Goal: Task Accomplishment & Management: Use online tool/utility

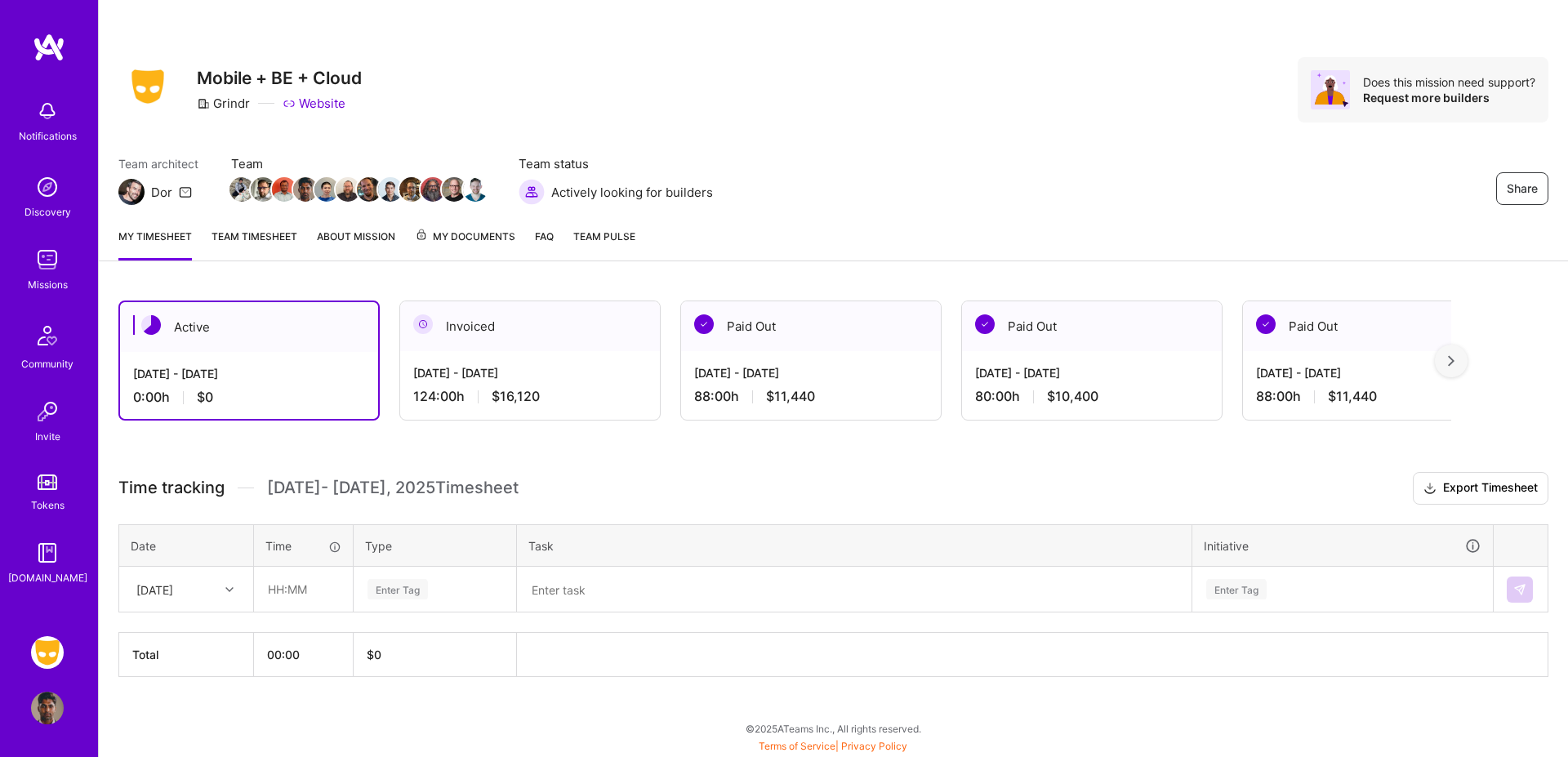
click at [164, 584] on div "[DATE]" at bounding box center [155, 588] width 37 height 17
click at [170, 633] on div "[DATE]" at bounding box center [186, 635] width 132 height 30
type input "02:00"
type input "Meetin"
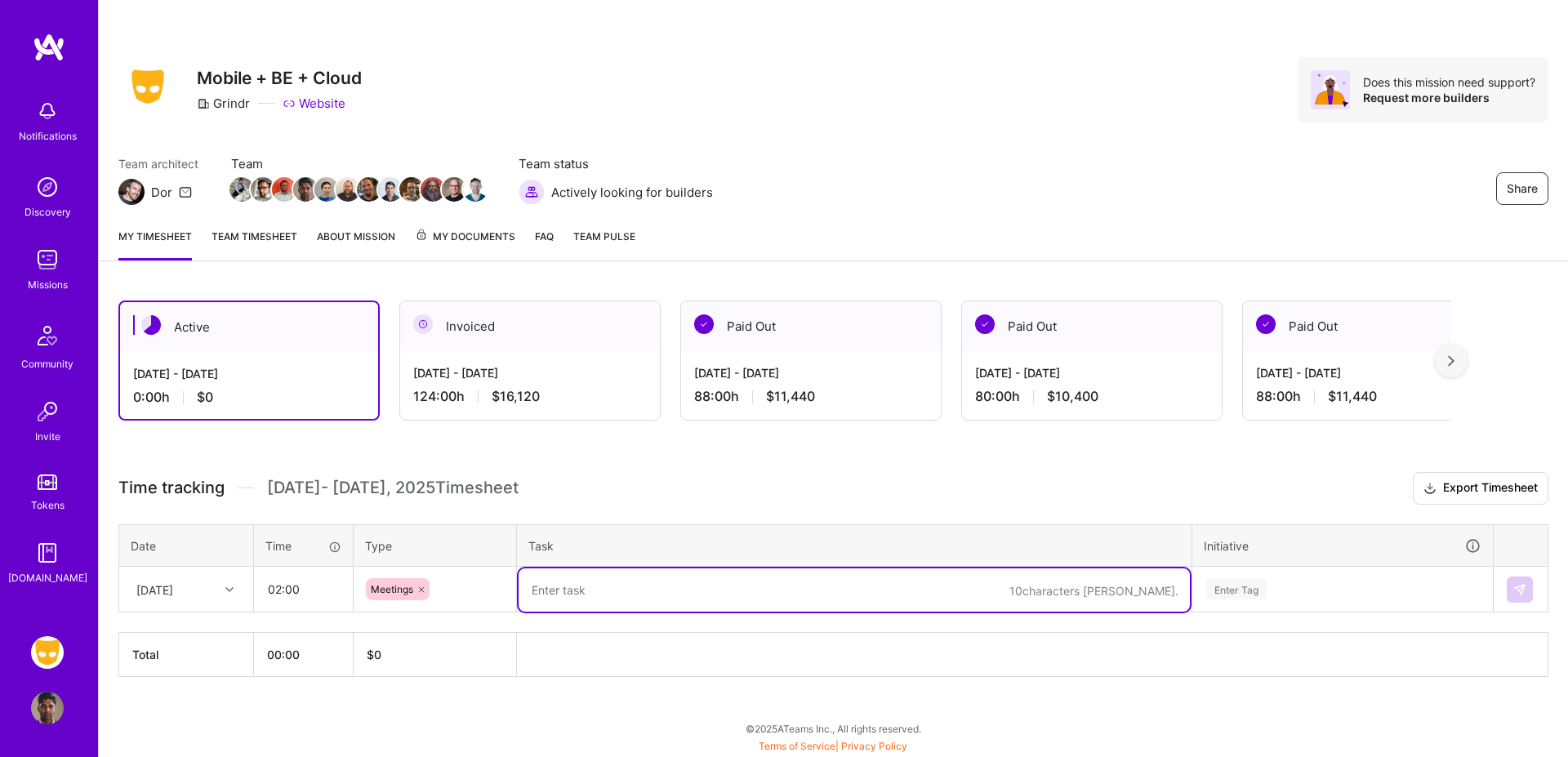
paste textarea "Metrics and observability meeting with [PERSON_NAME]/[PERSON_NAME]/[PERSON_NAME…"
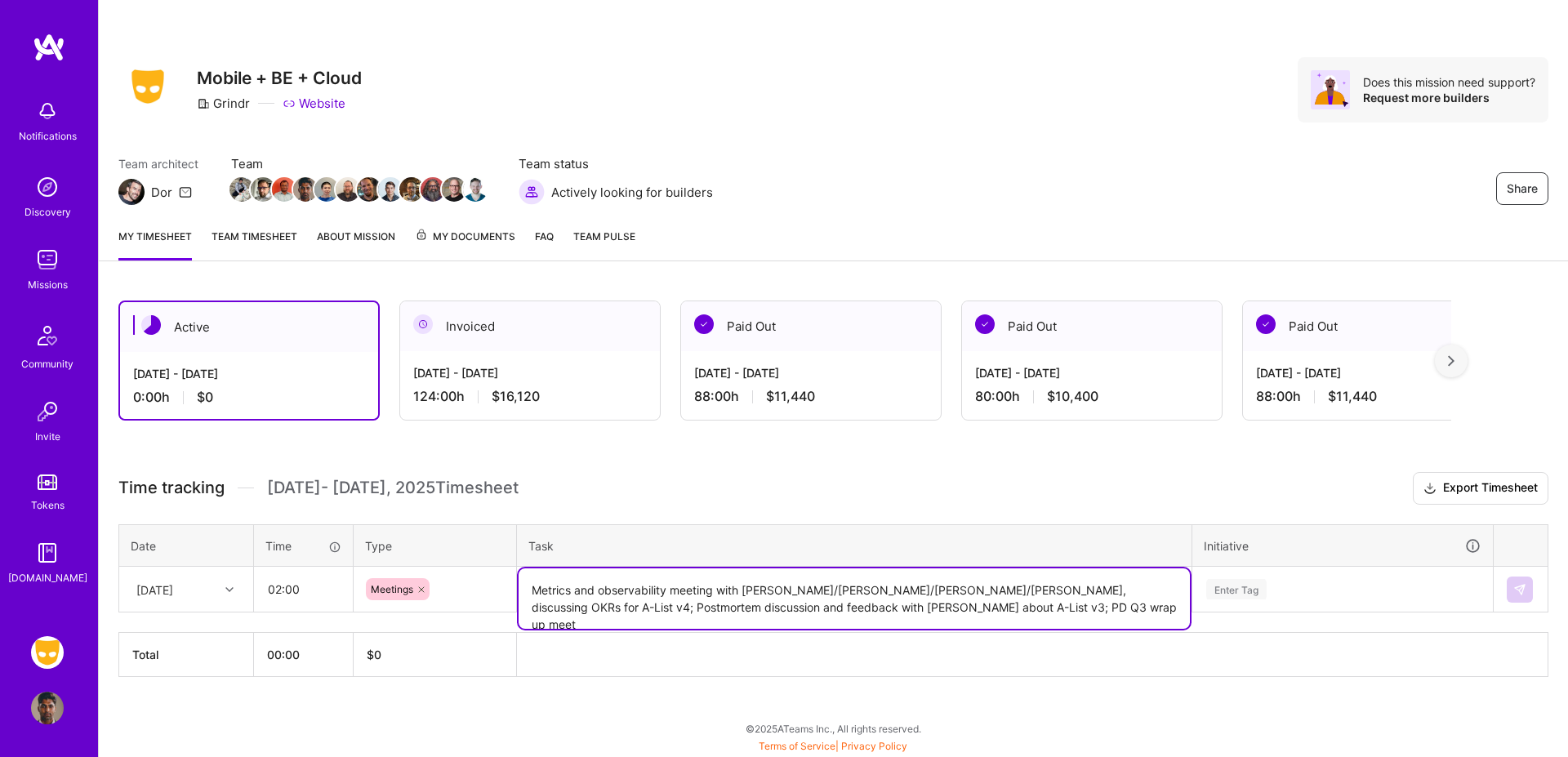
type textarea "Metrics and observability meeting with [PERSON_NAME]/[PERSON_NAME]/[PERSON_NAME…"
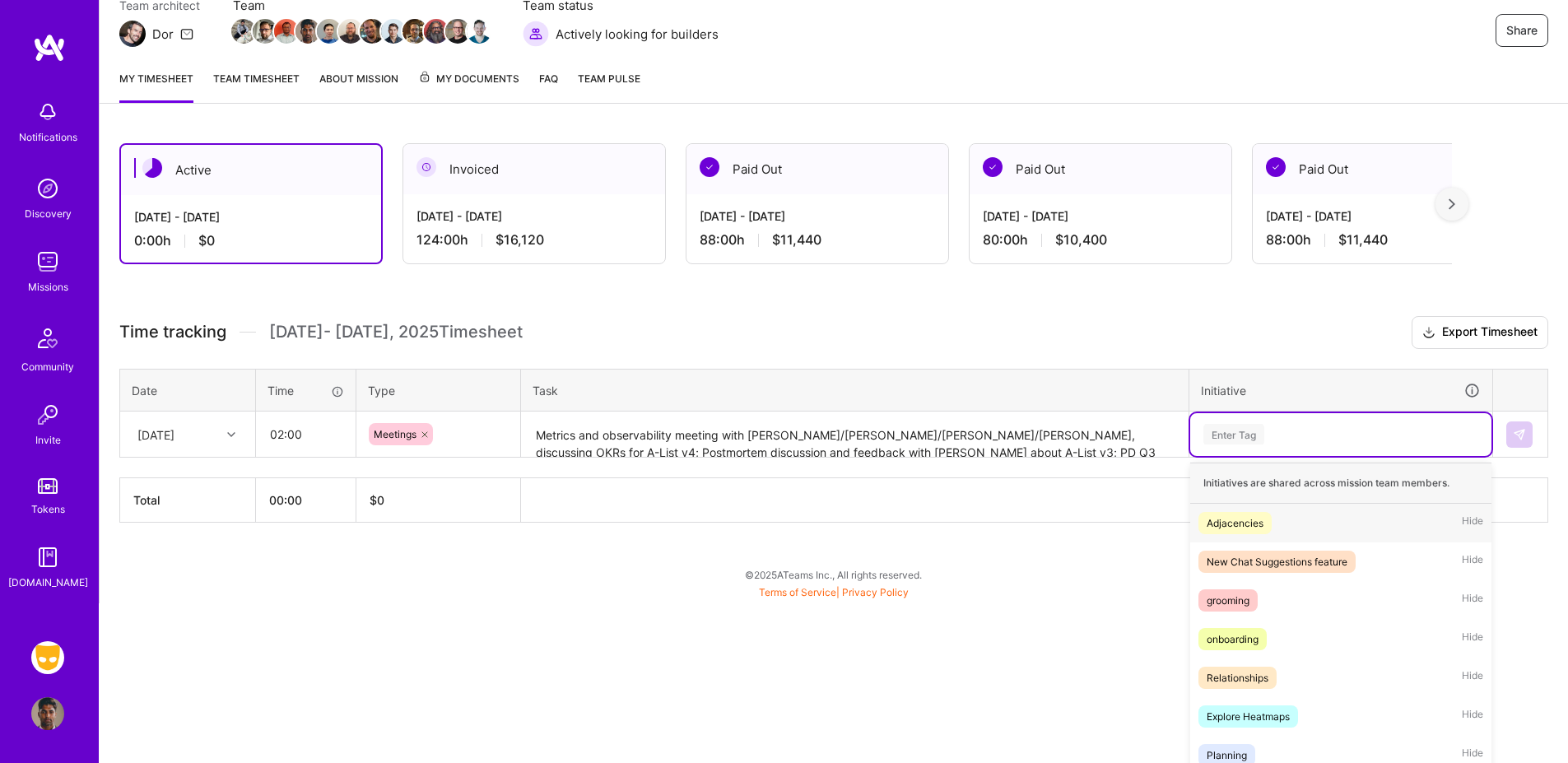
click at [1267, 456] on div "option Adjacencies focused, 1 of 40. 40 results available. Use Up and Down to c…" at bounding box center [1341, 435] width 301 height 43
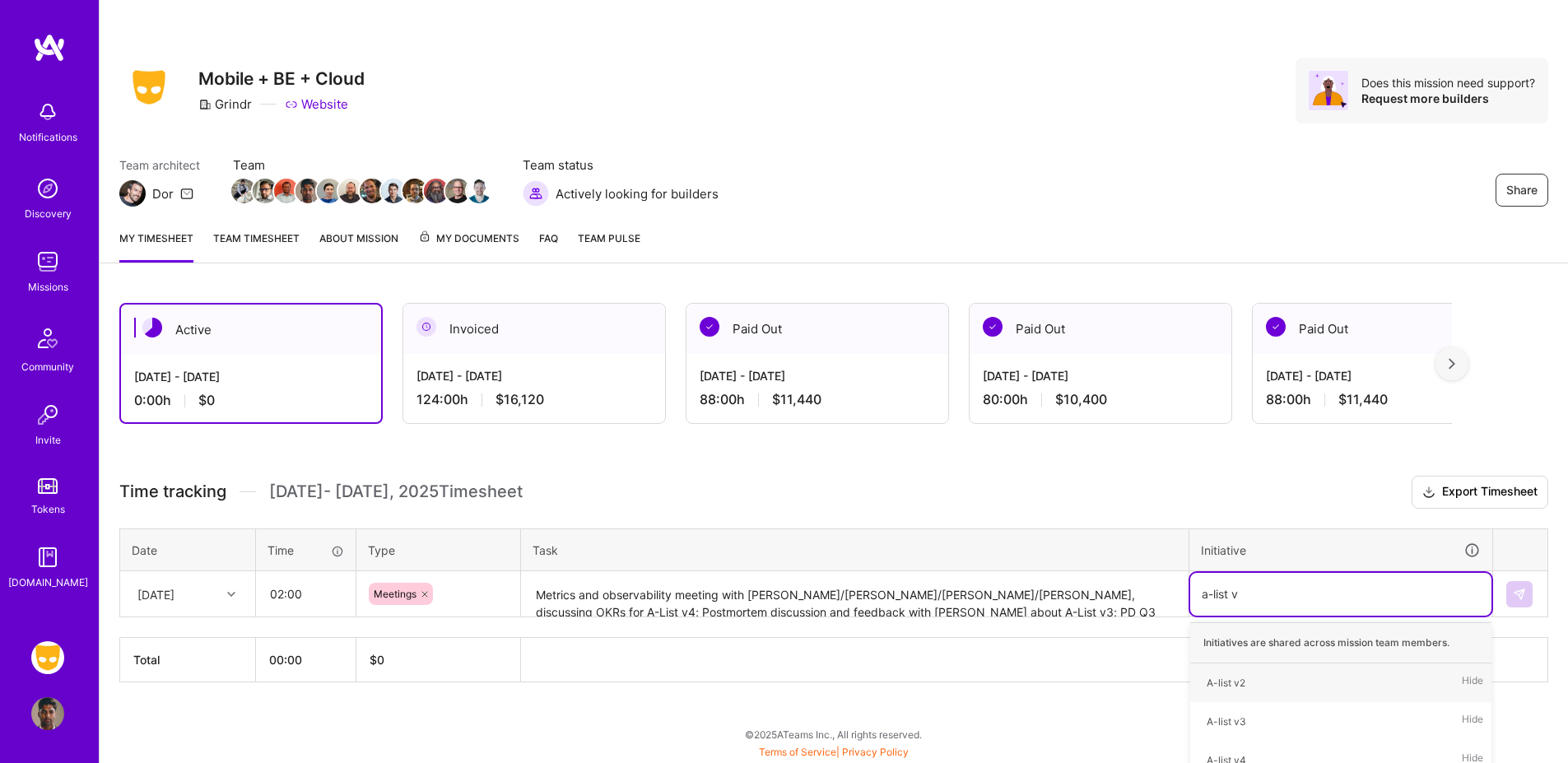
type input "a-list v4"
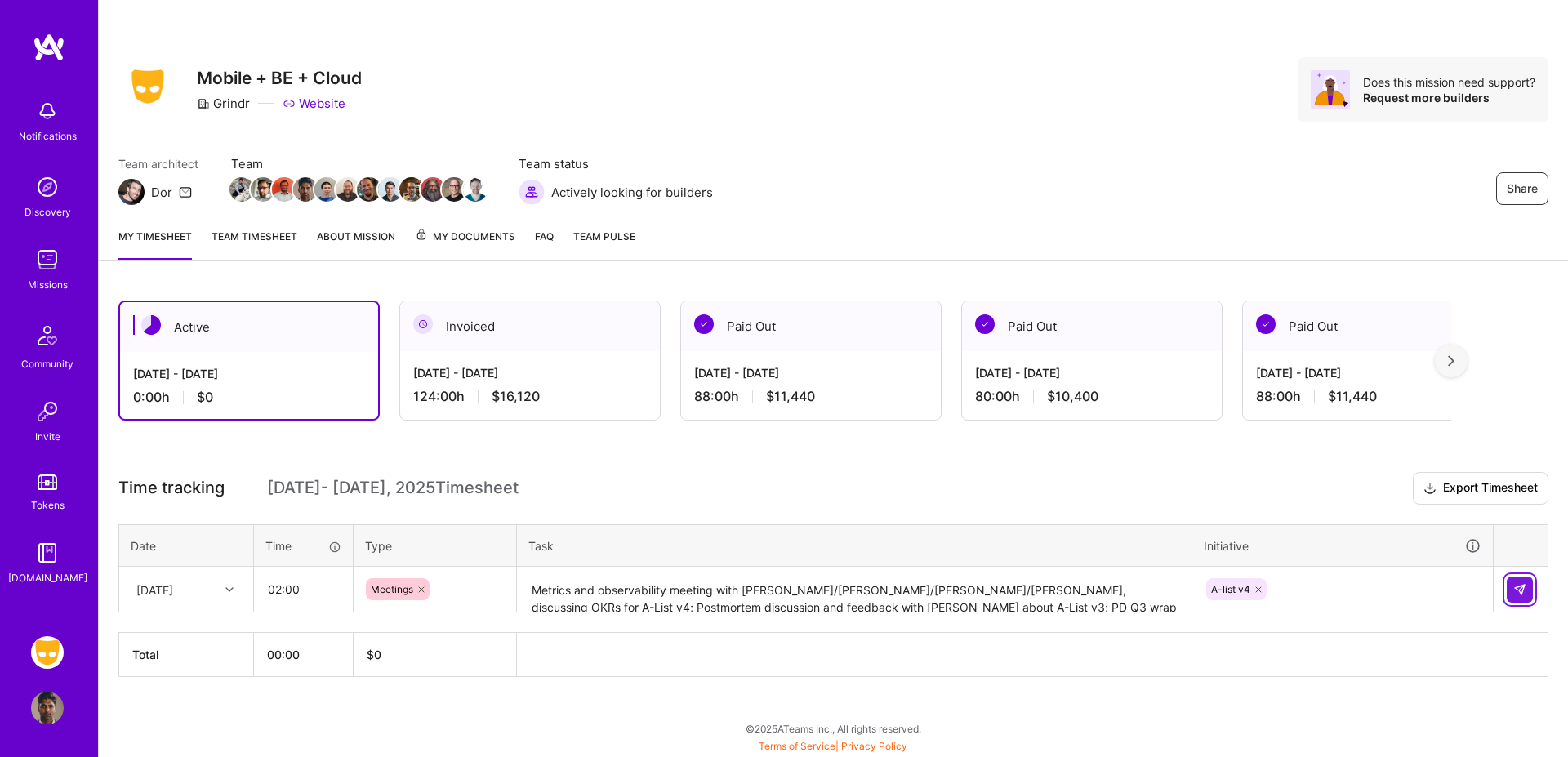
click at [1516, 587] on img at bounding box center [1520, 589] width 13 height 13
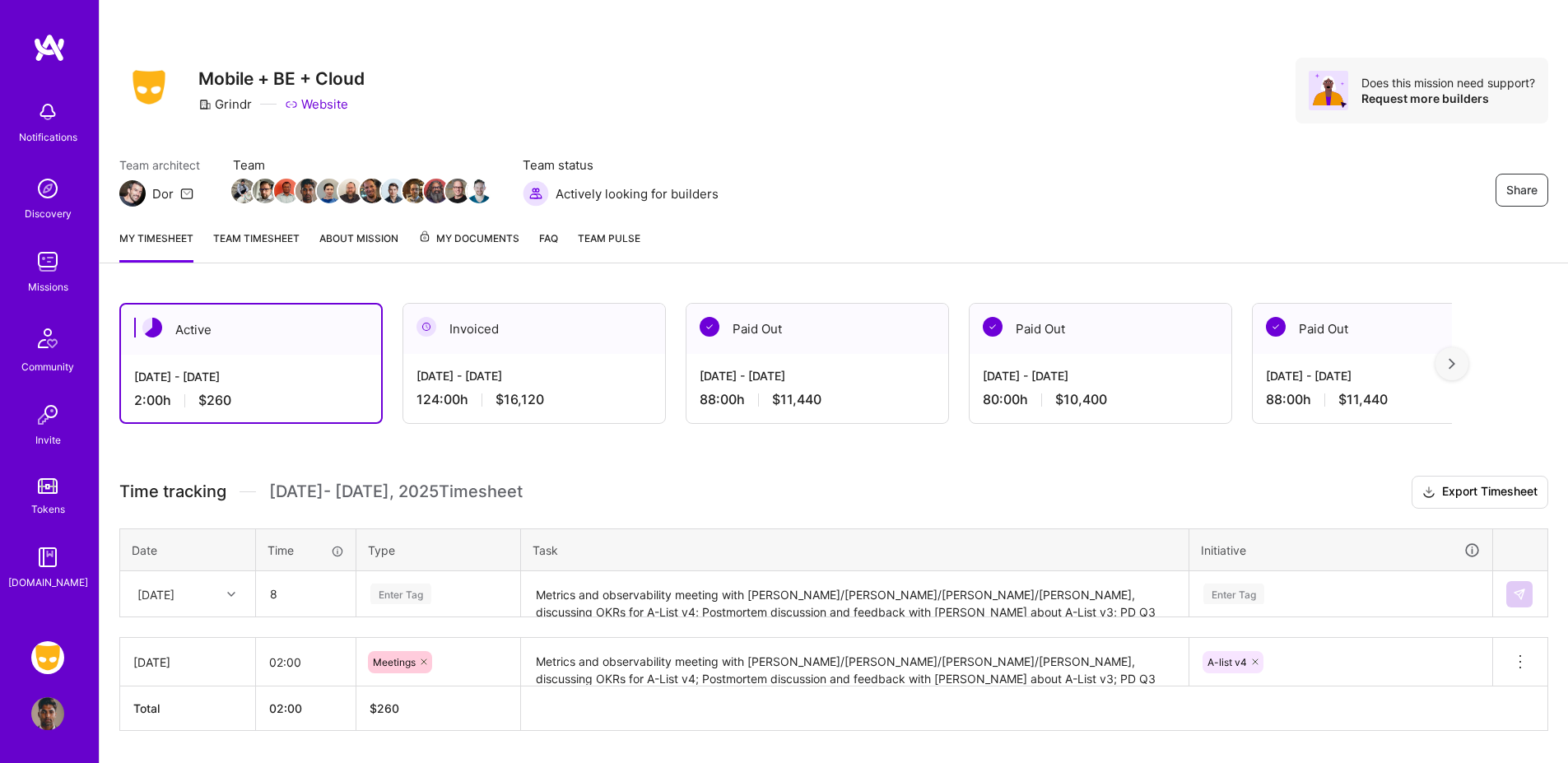
type input "08:00"
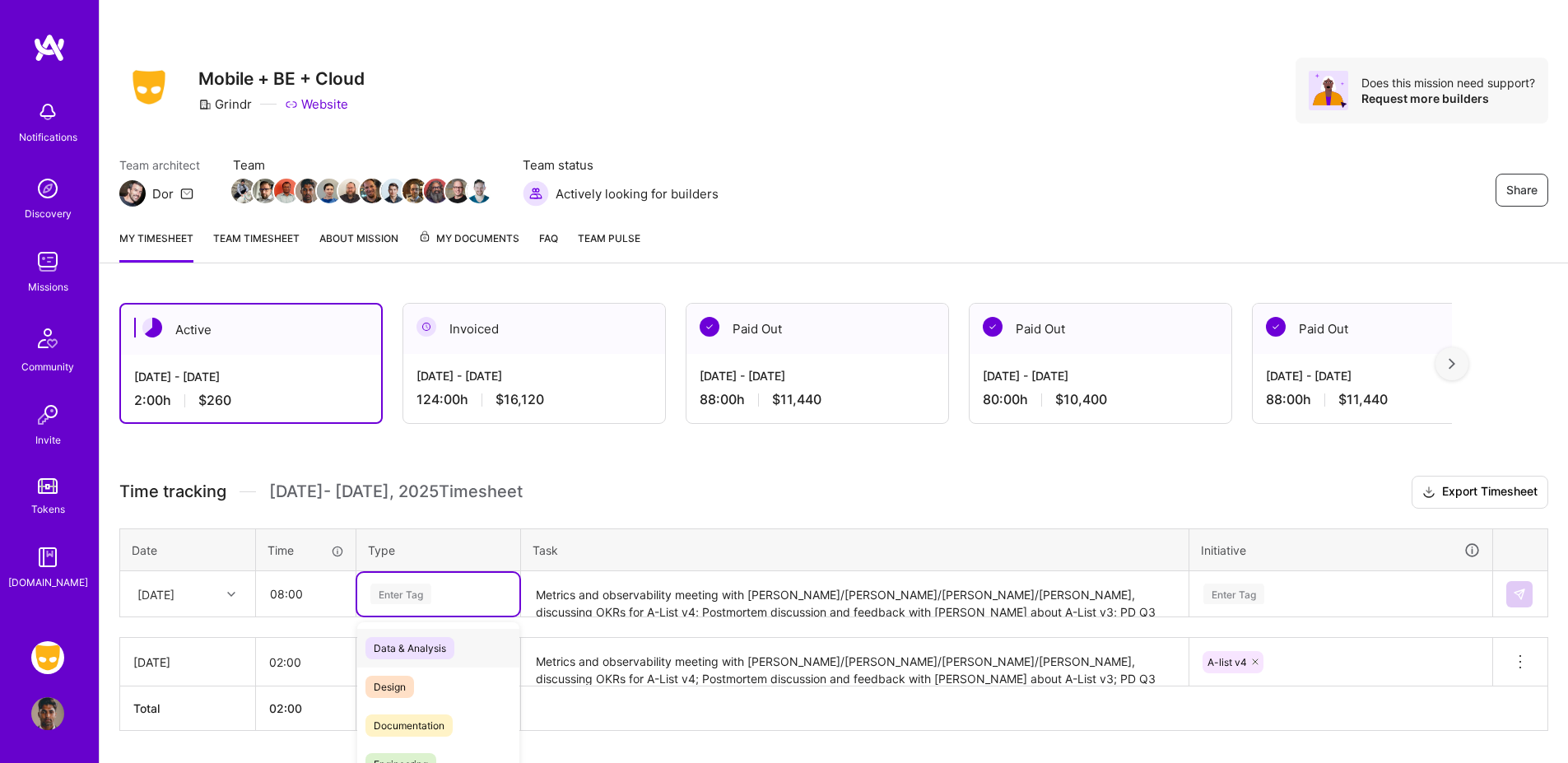
scroll to position [49, 0]
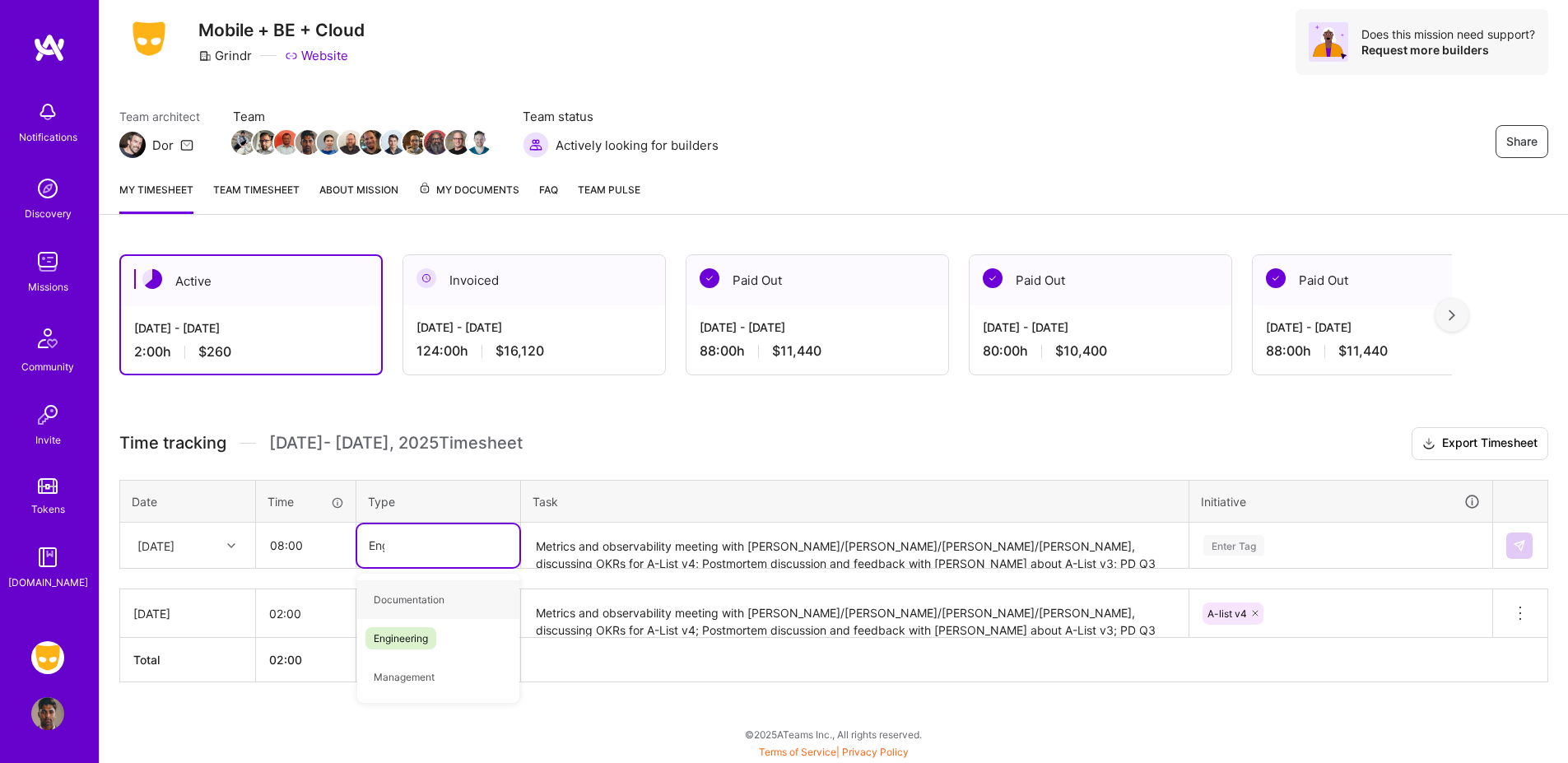
type input "Engin"
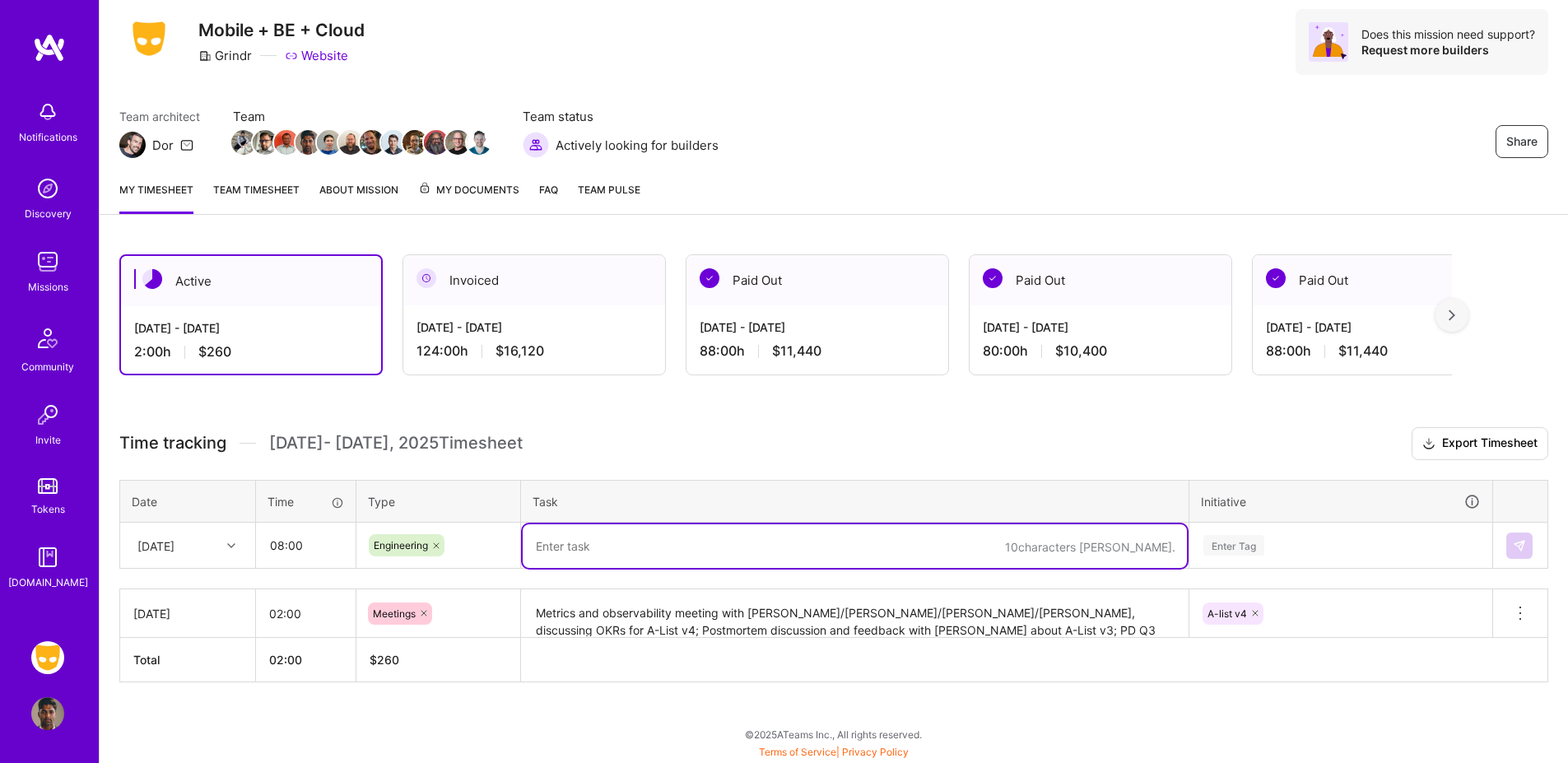
paste textarea "Fixed grindr-ml prompt drift with chat-insights-service with Sep; Updated llm-w…"
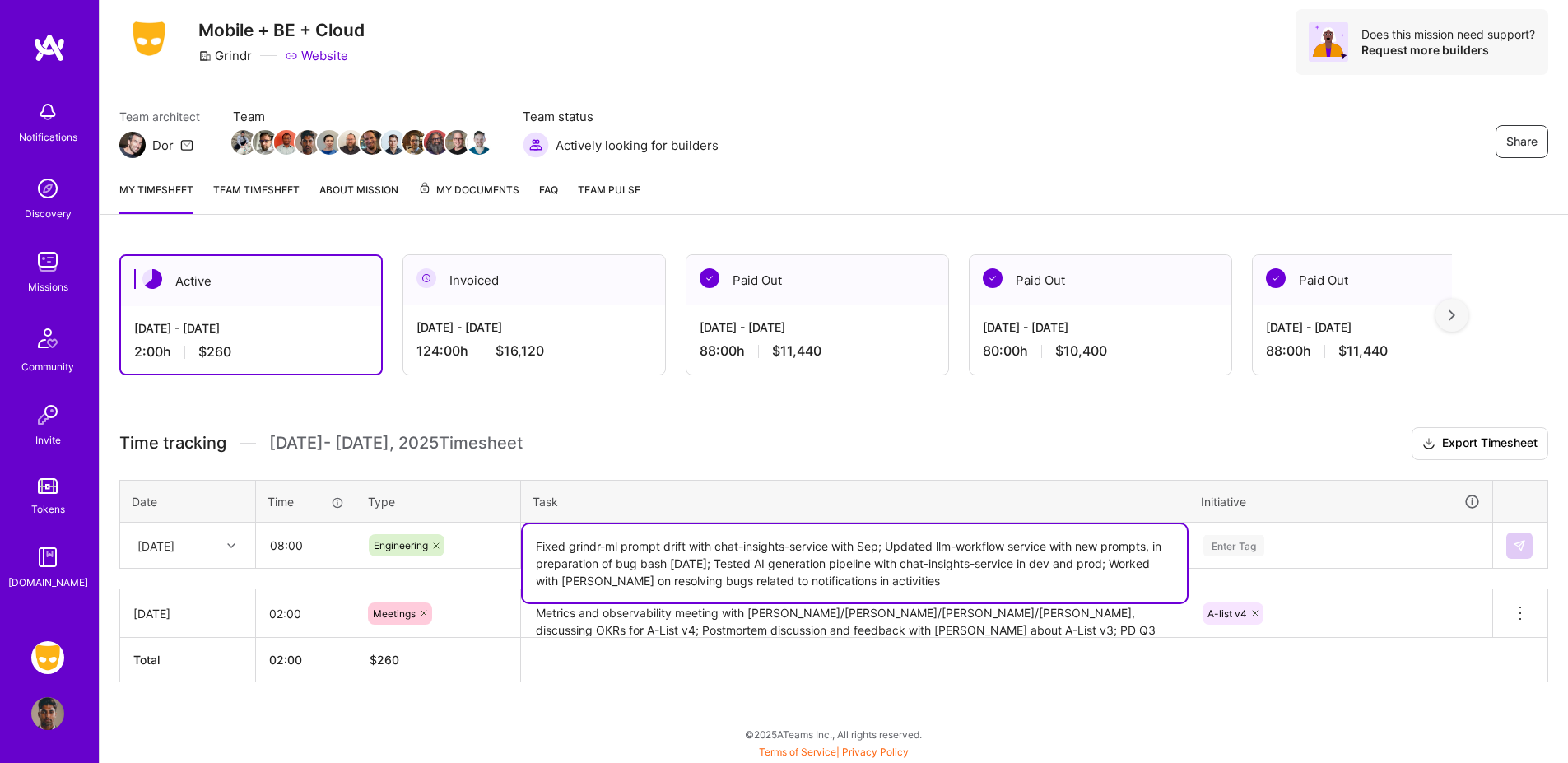
type textarea "Fixed grindr-ml prompt drift with chat-insights-service with Sep; Updated llm-w…"
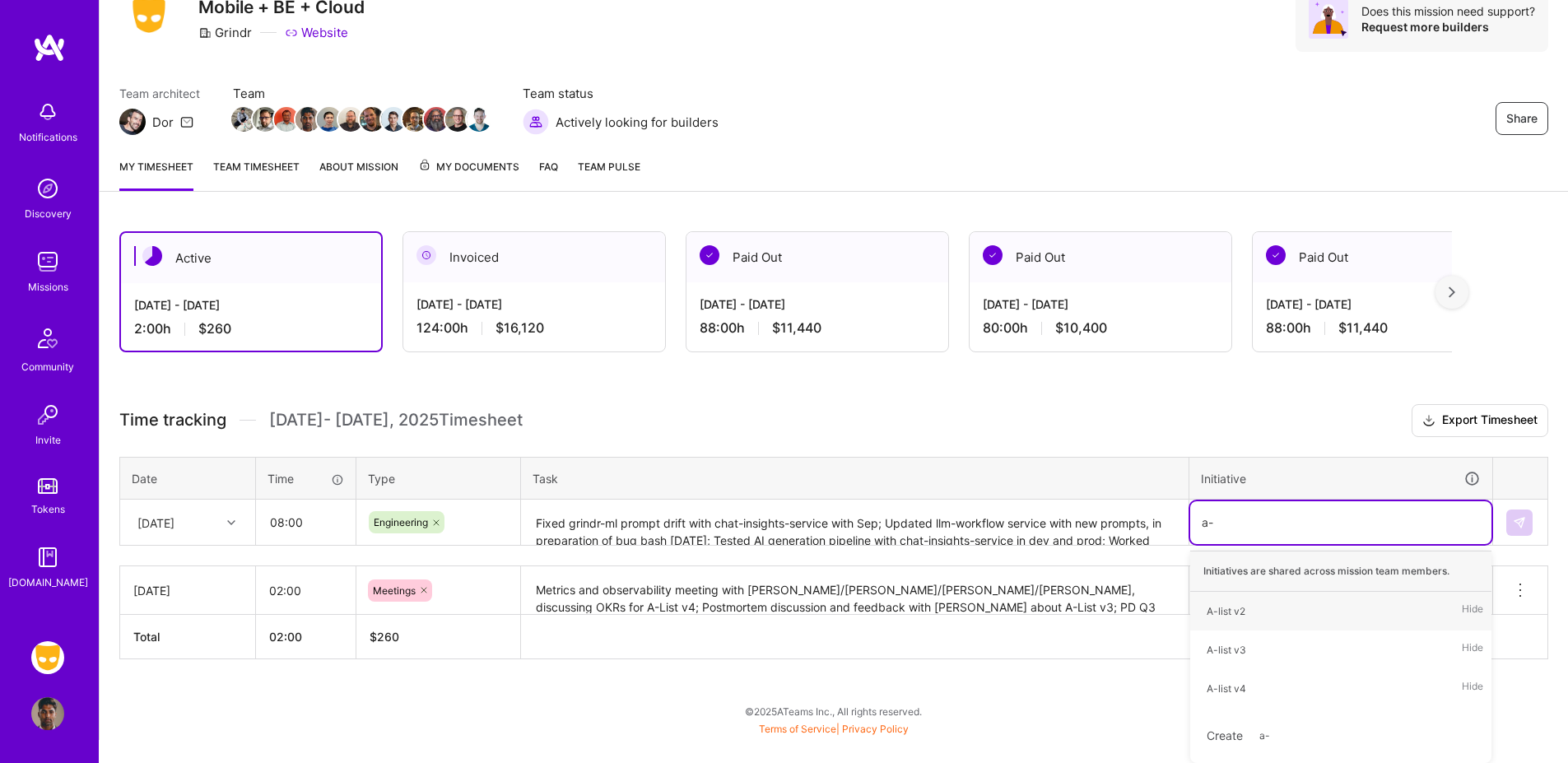
scroll to position [71, 0]
type input "a-list"
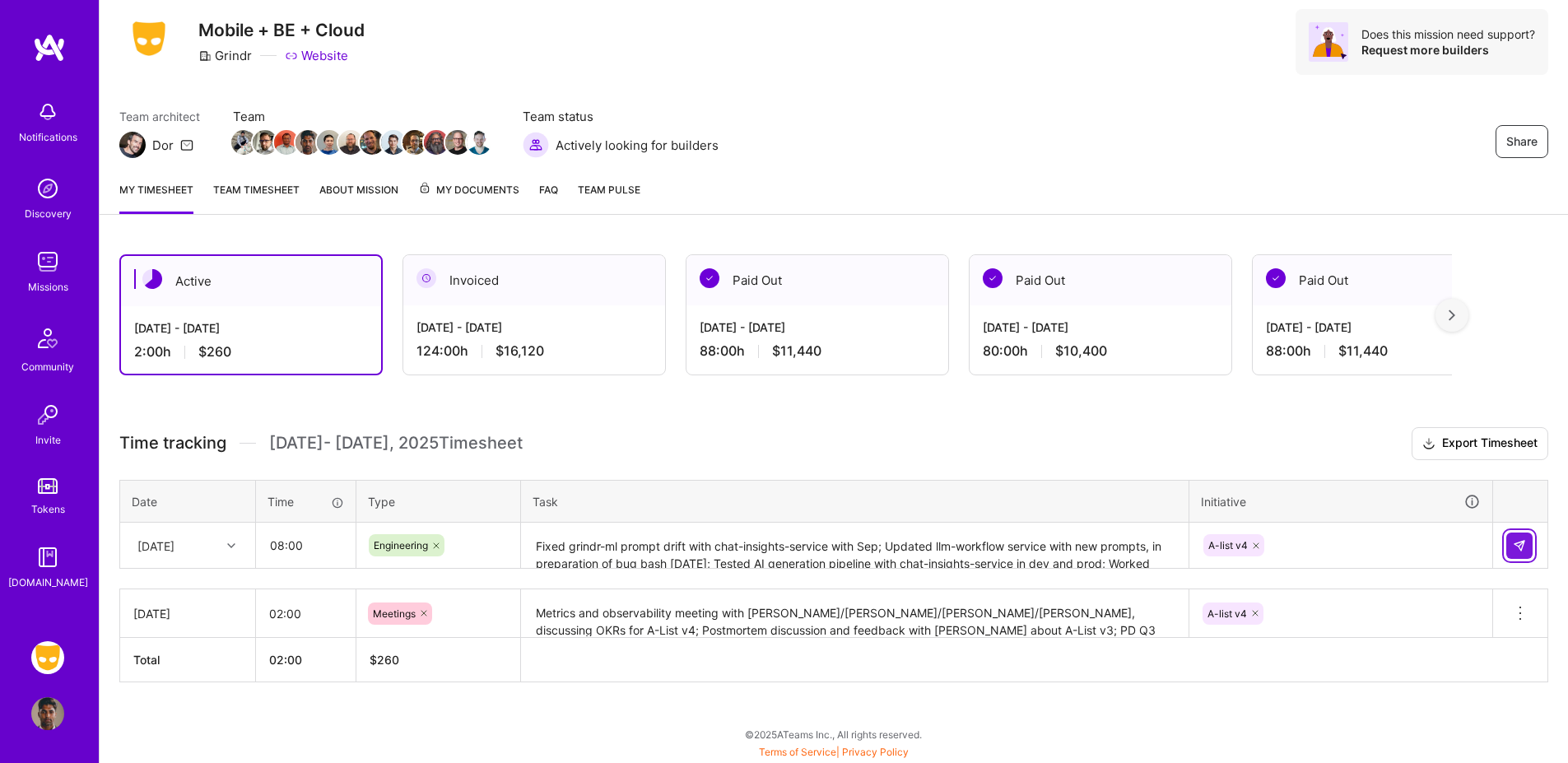
click at [1523, 549] on img at bounding box center [1519, 545] width 14 height 14
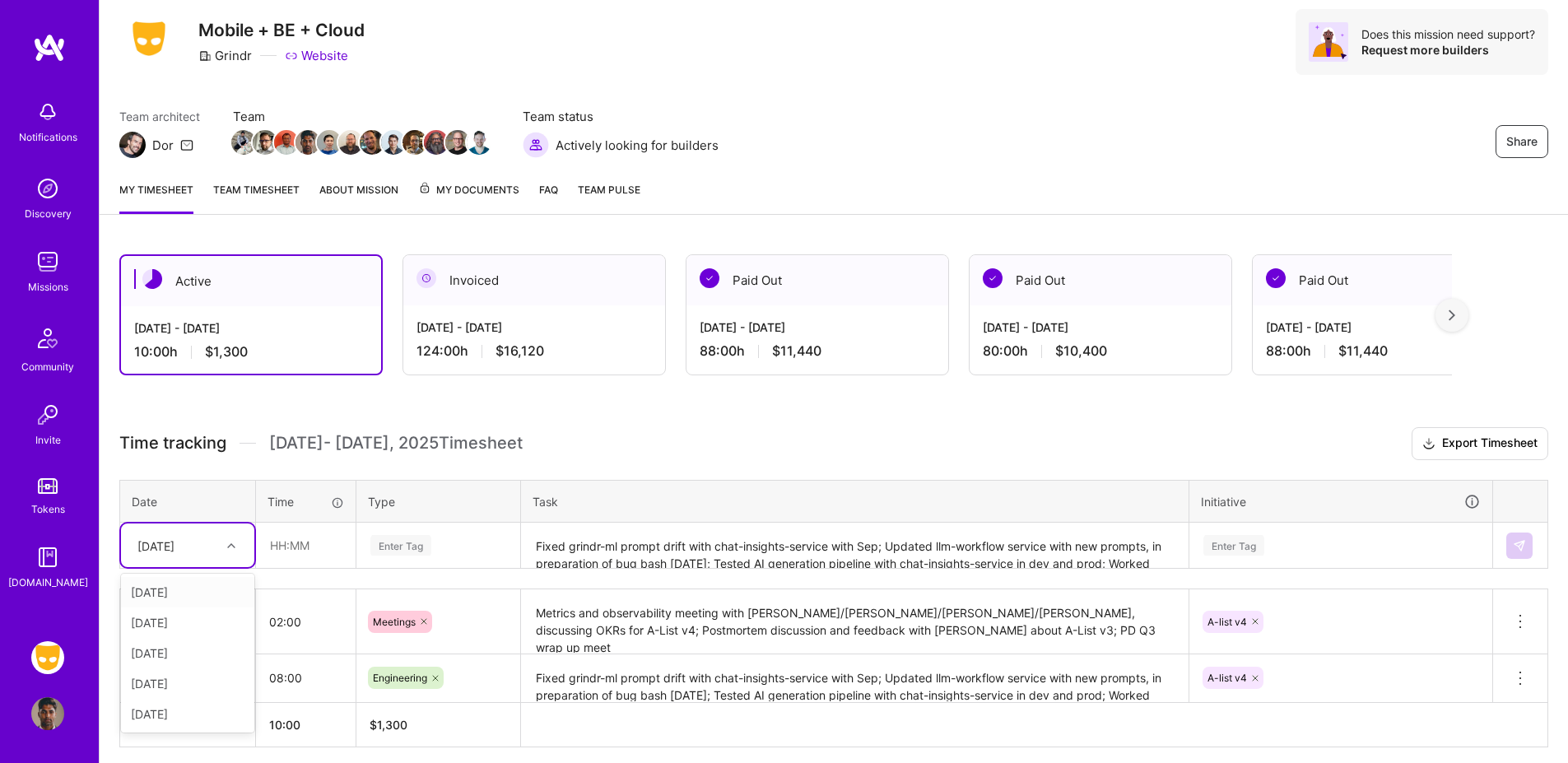
click at [197, 596] on div "[DATE]" at bounding box center [187, 592] width 133 height 31
type input "03:30"
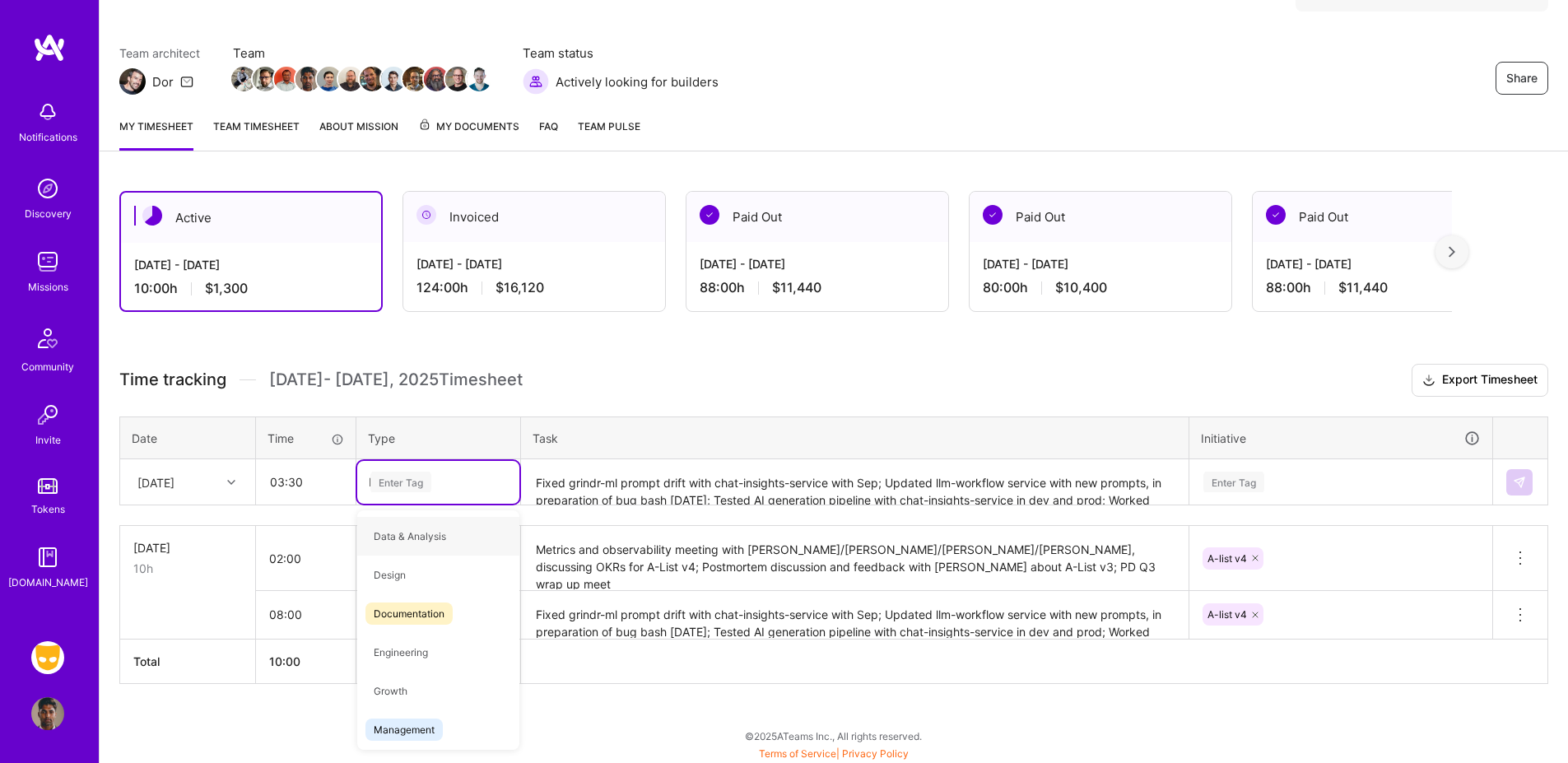
scroll to position [113, 0]
type input "Meetings"
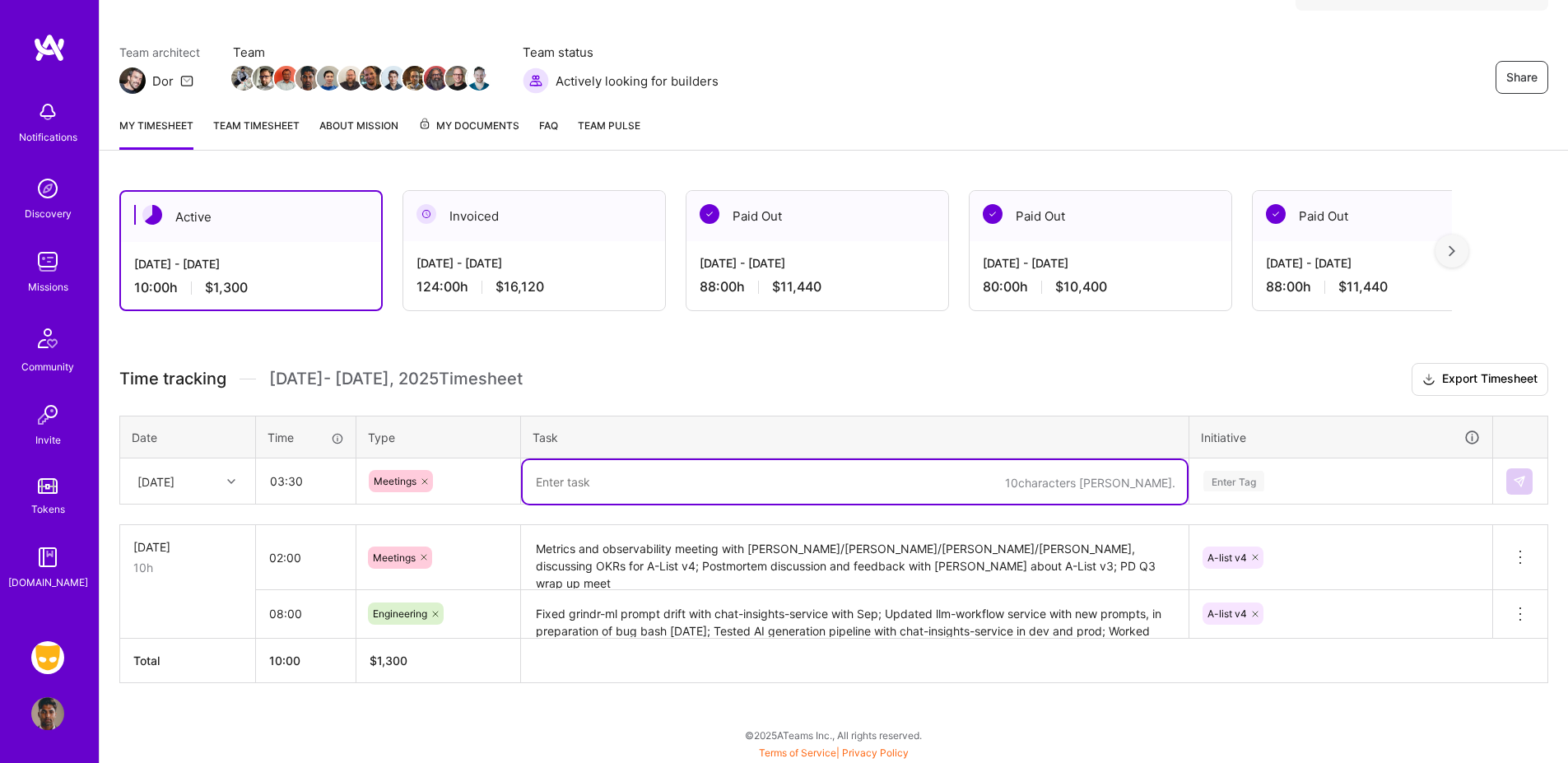
paste textarea "Engineering tech talk AI/ML sync with Sep/[PERSON_NAME]/[PERSON_NAME]/[PERSON_N…"
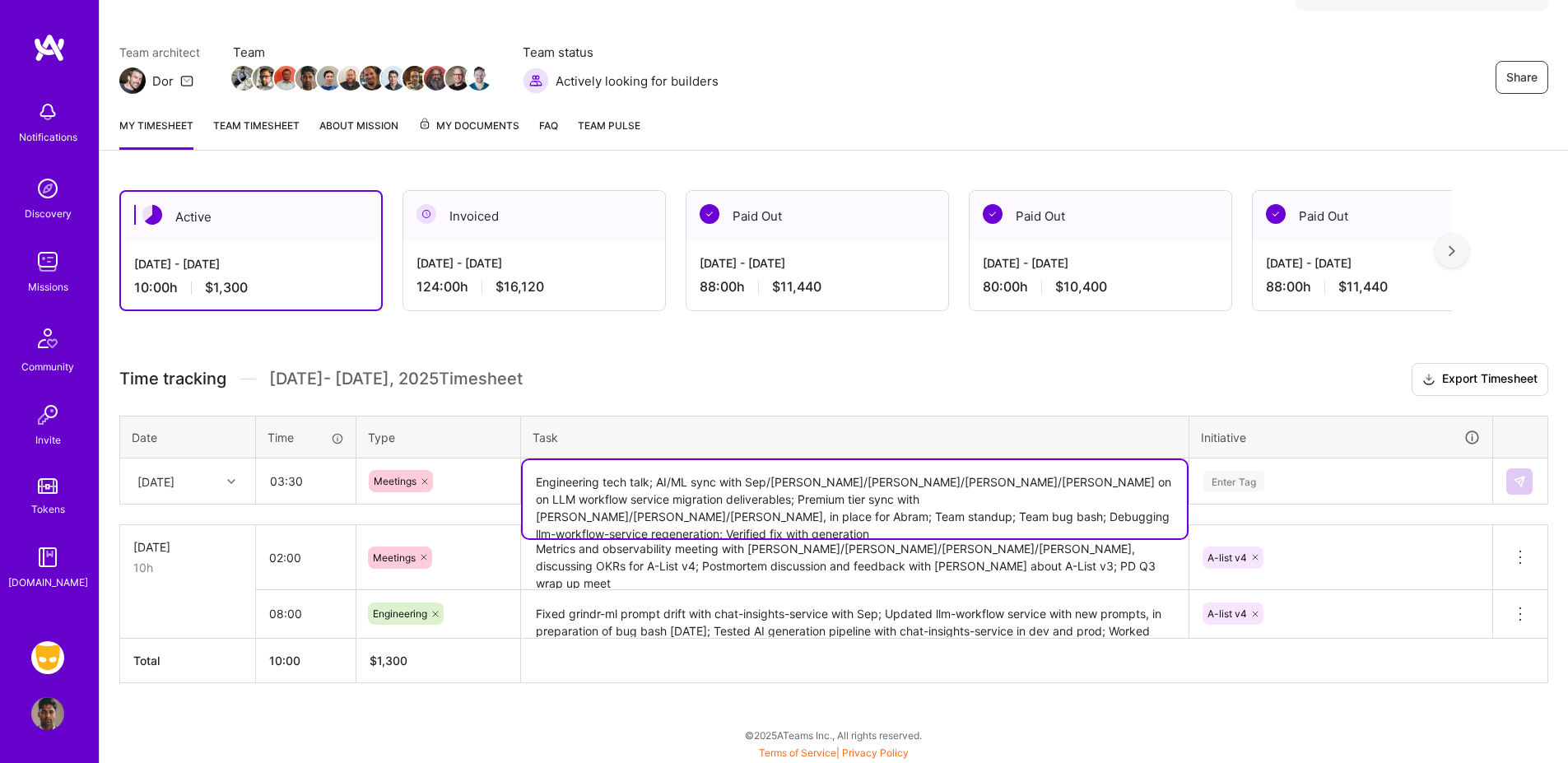
type textarea "Engineering tech talk; AI/ML sync with Sep/[PERSON_NAME]/[PERSON_NAME]/[PERSON_…"
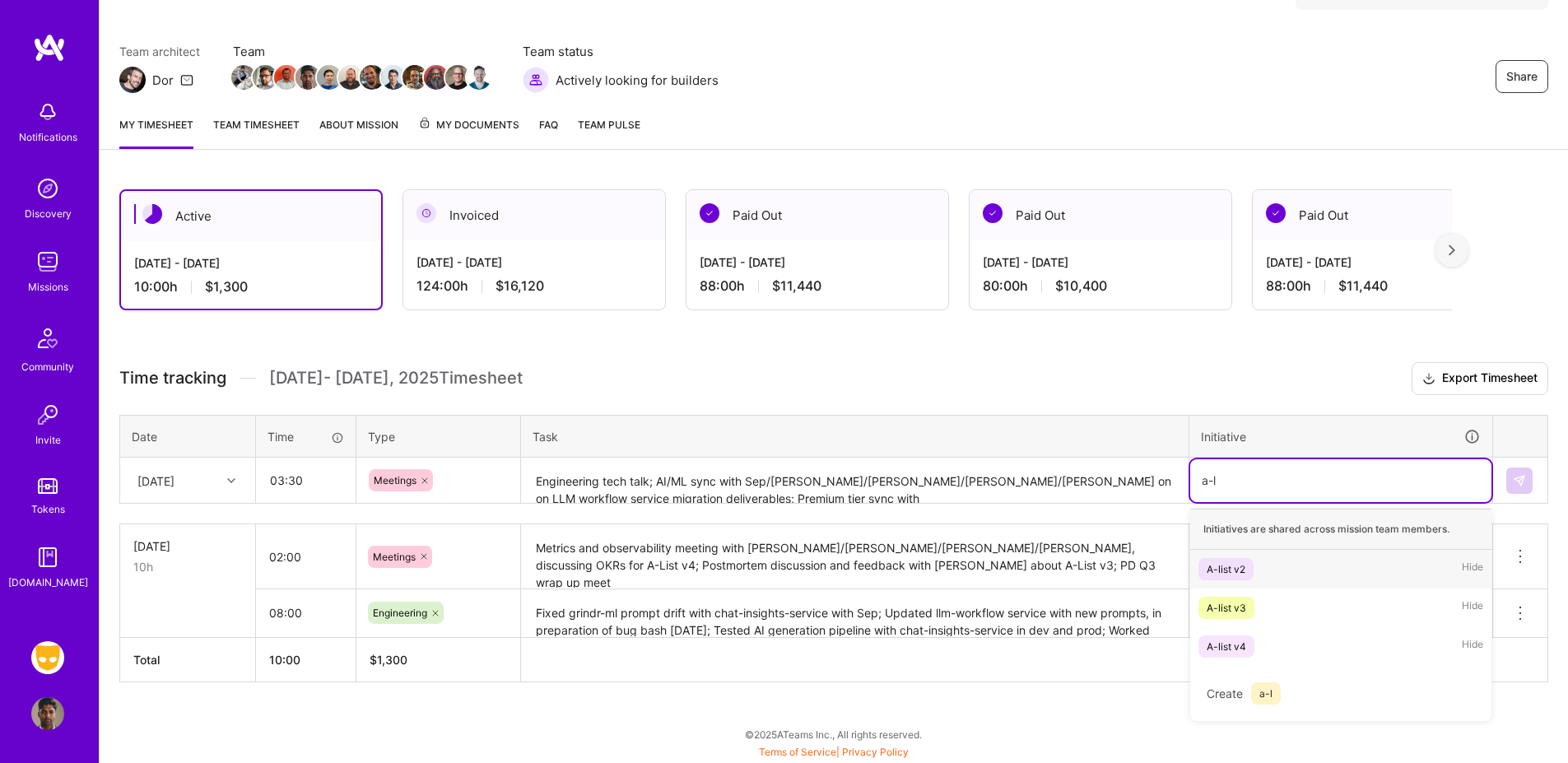
scroll to position [114, 0]
type input "a-li"
type input "a-list"
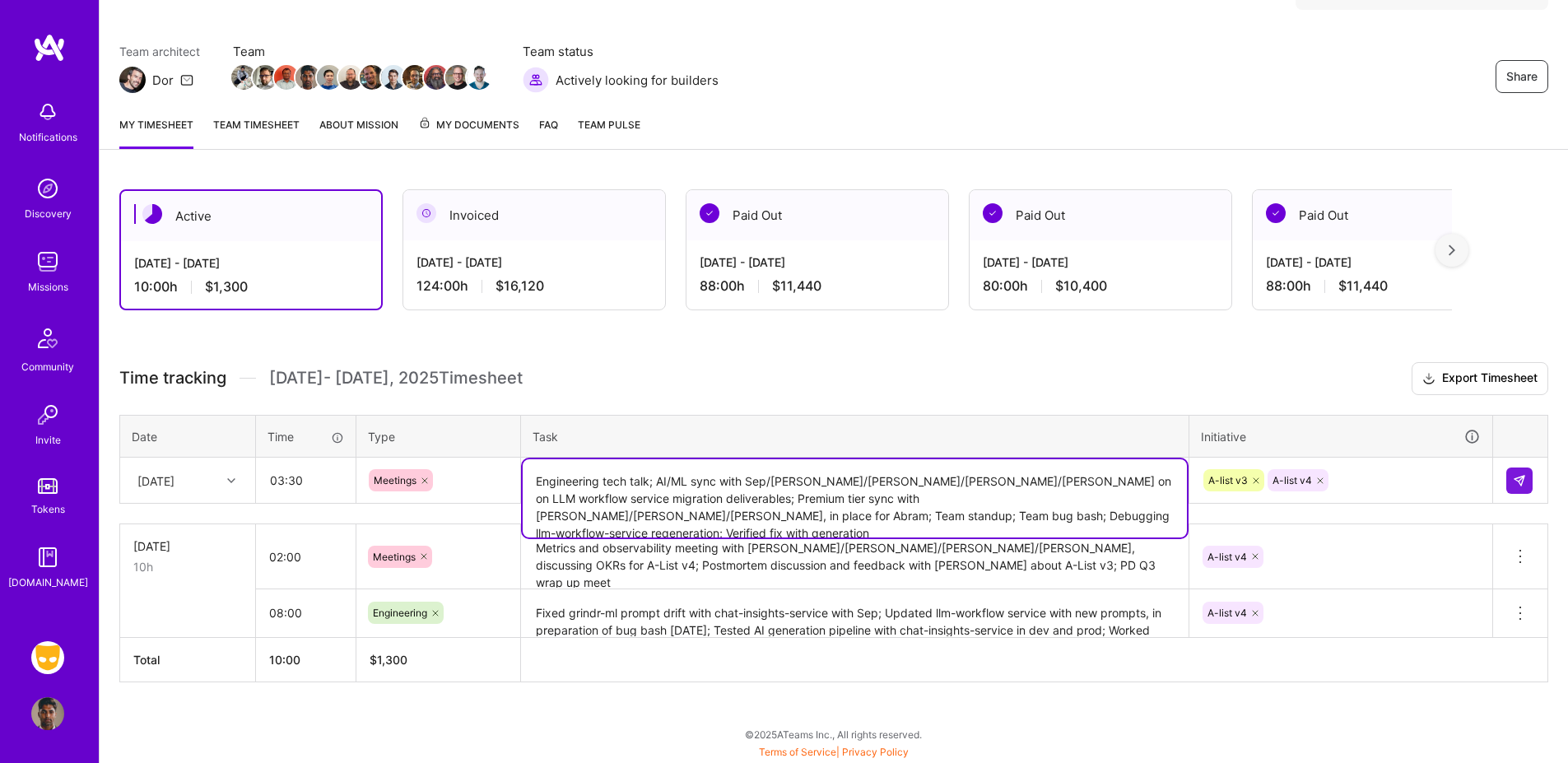
click at [942, 496] on textarea "Engineering tech talk; AI/ML sync with Sep/[PERSON_NAME]/[PERSON_NAME]/[PERSON_…" at bounding box center [854, 498] width 664 height 78
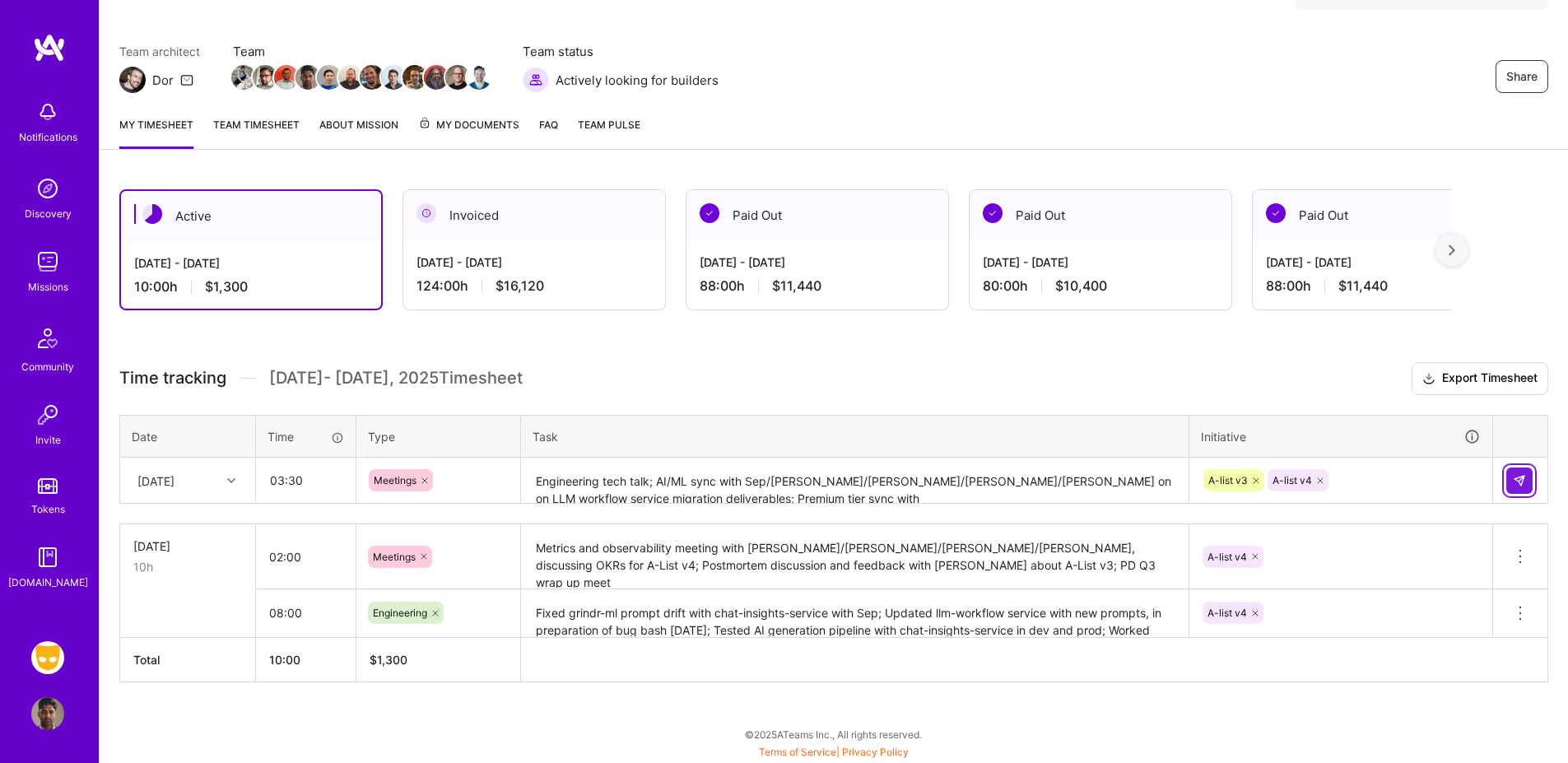
click at [1517, 475] on img at bounding box center [1519, 480] width 14 height 14
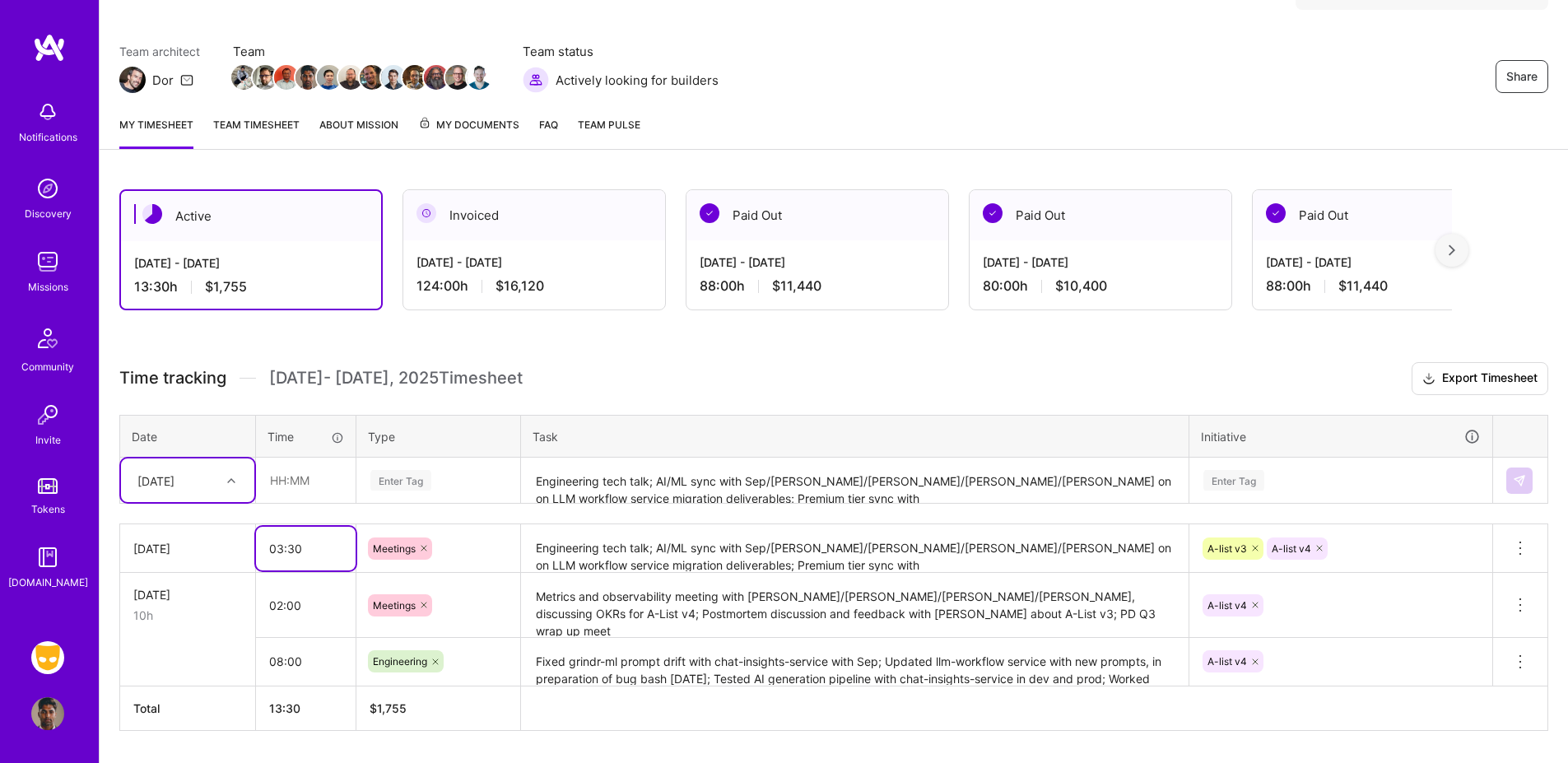
click at [268, 541] on input "03:30" at bounding box center [305, 549] width 100 height 43
click at [285, 555] on input "03:30" at bounding box center [305, 549] width 100 height 43
type input "04:00"
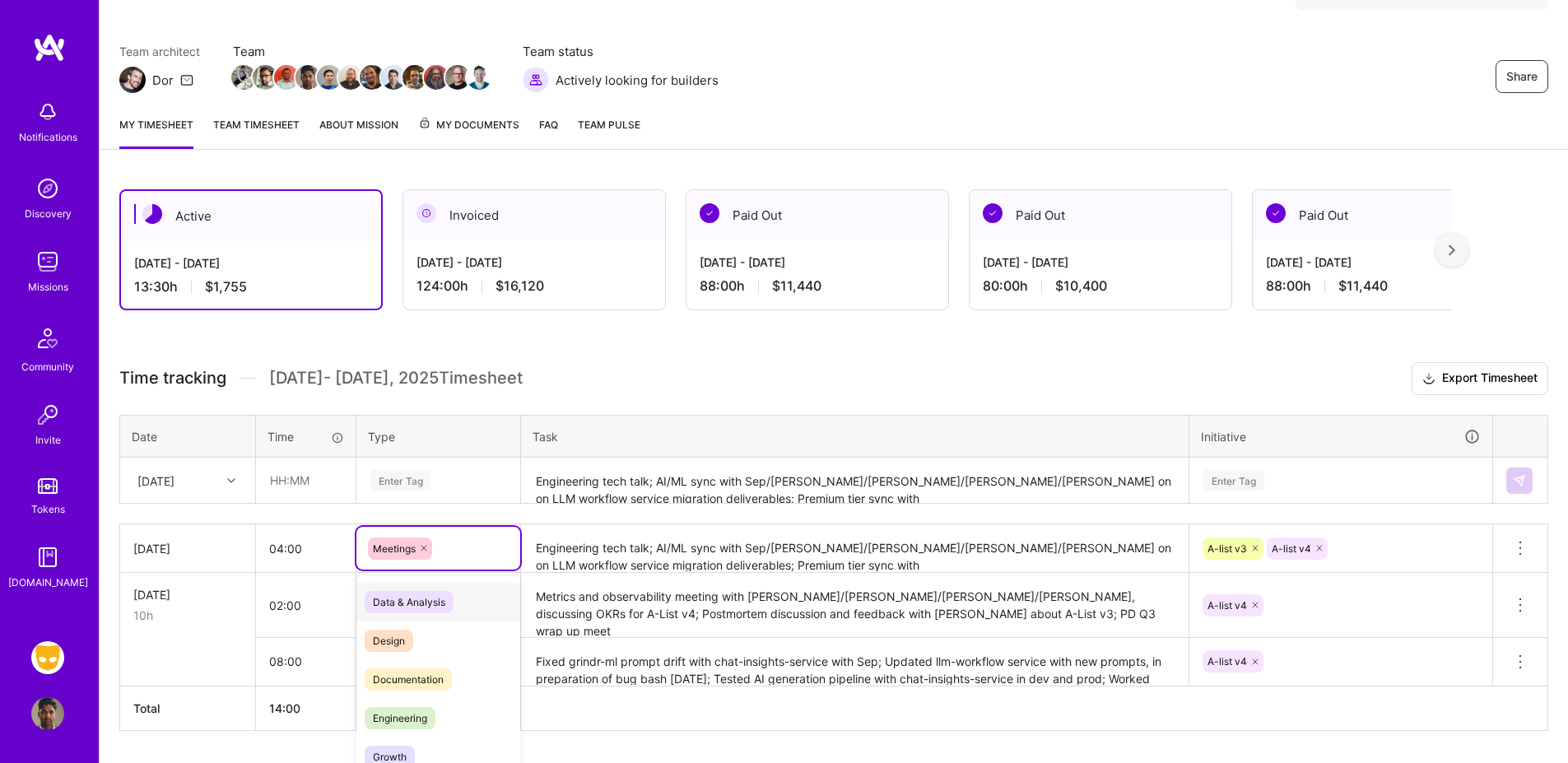
scroll to position [162, 0]
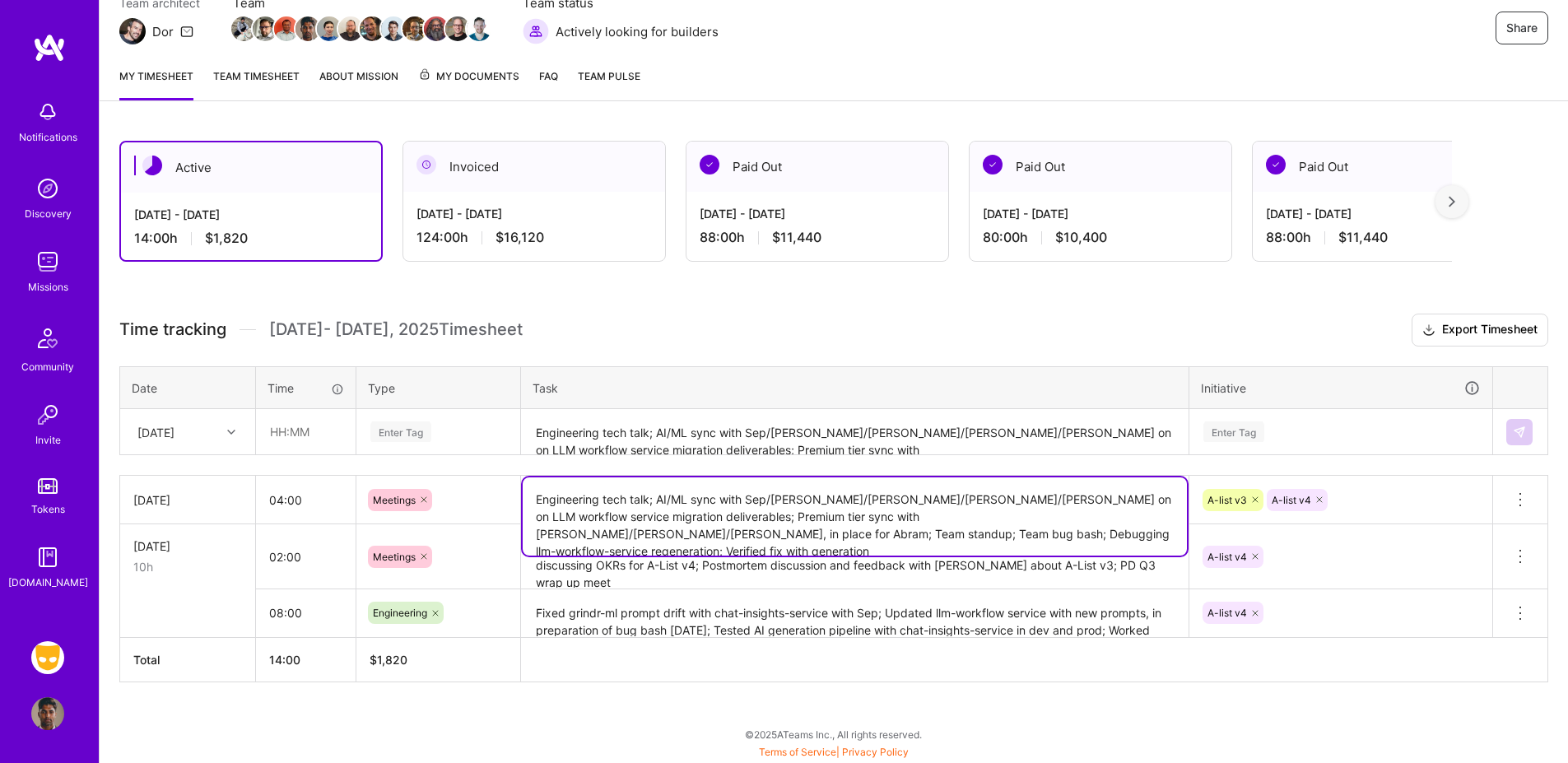
click at [970, 549] on textarea "Engineering tech talk; AI/ML sync with Sep/[PERSON_NAME]/[PERSON_NAME]/[PERSON_…" at bounding box center [854, 516] width 664 height 78
type textarea "Engineering tech talk; AI/ML sync with Sep/[PERSON_NAME]/[PERSON_NAME]/[PERSON_…"
click at [272, 424] on input "text" at bounding box center [305, 431] width 98 height 43
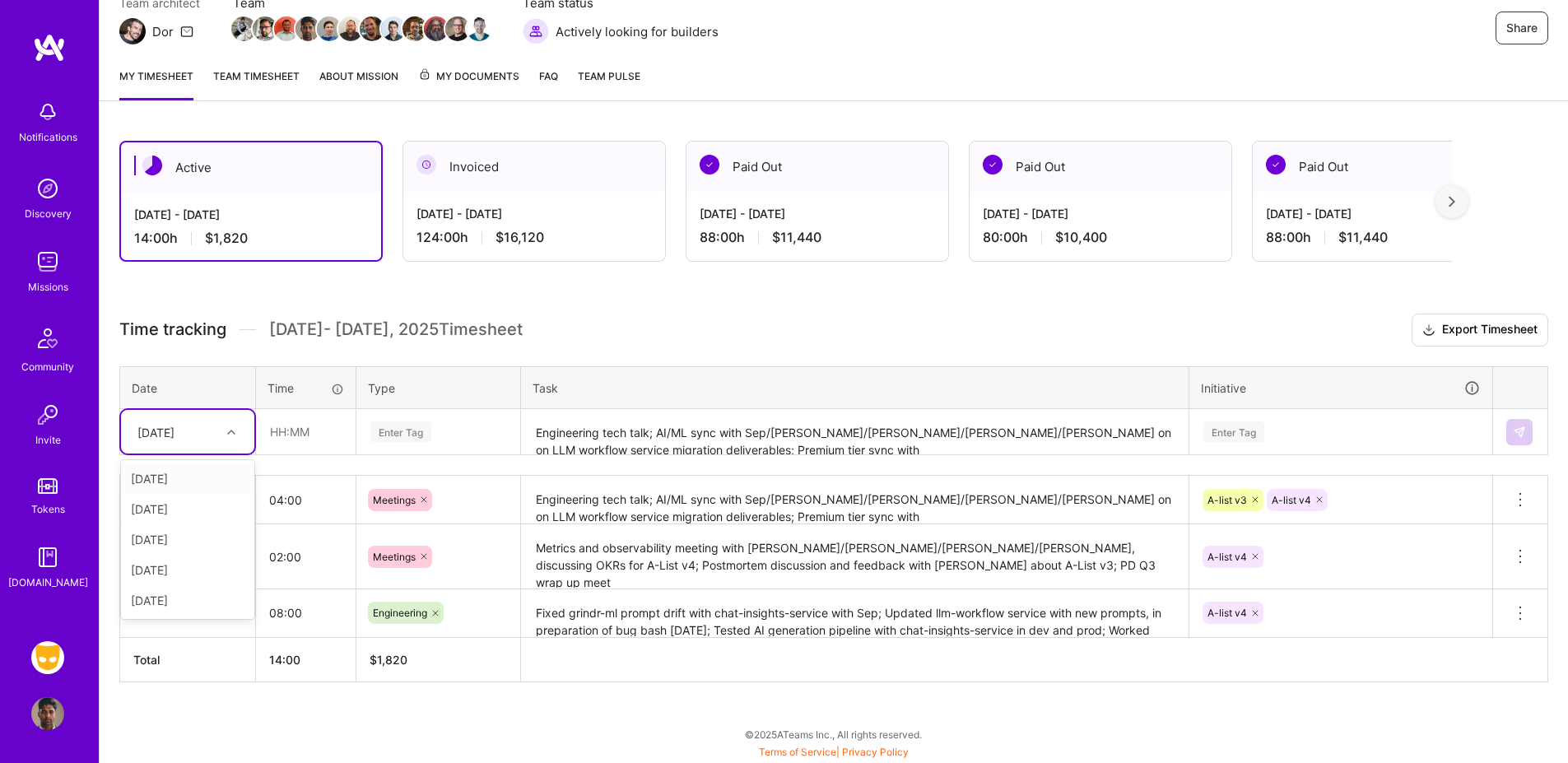
click at [224, 424] on div at bounding box center [233, 432] width 25 height 22
type input "04:00"
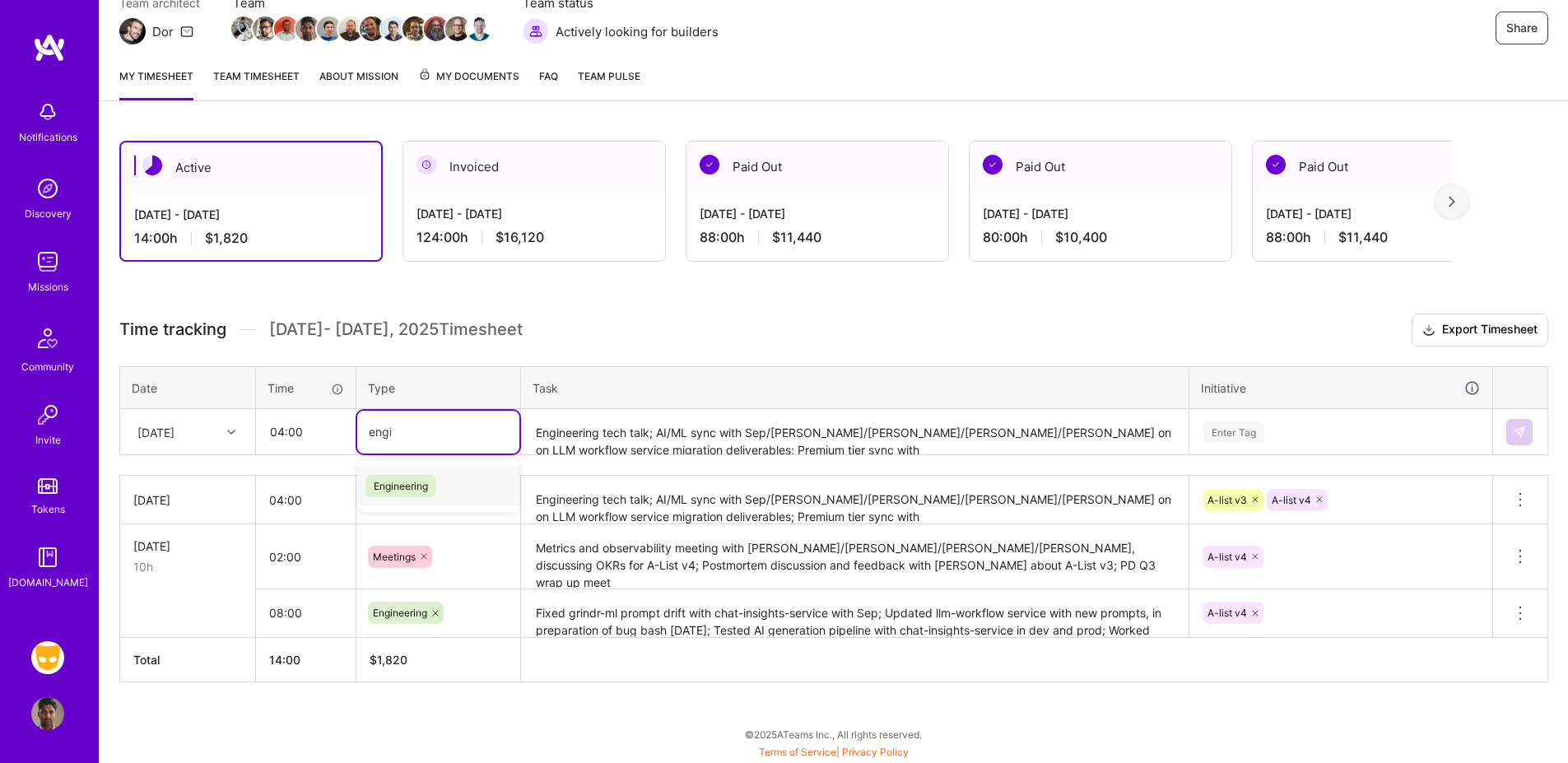
type input "engin"
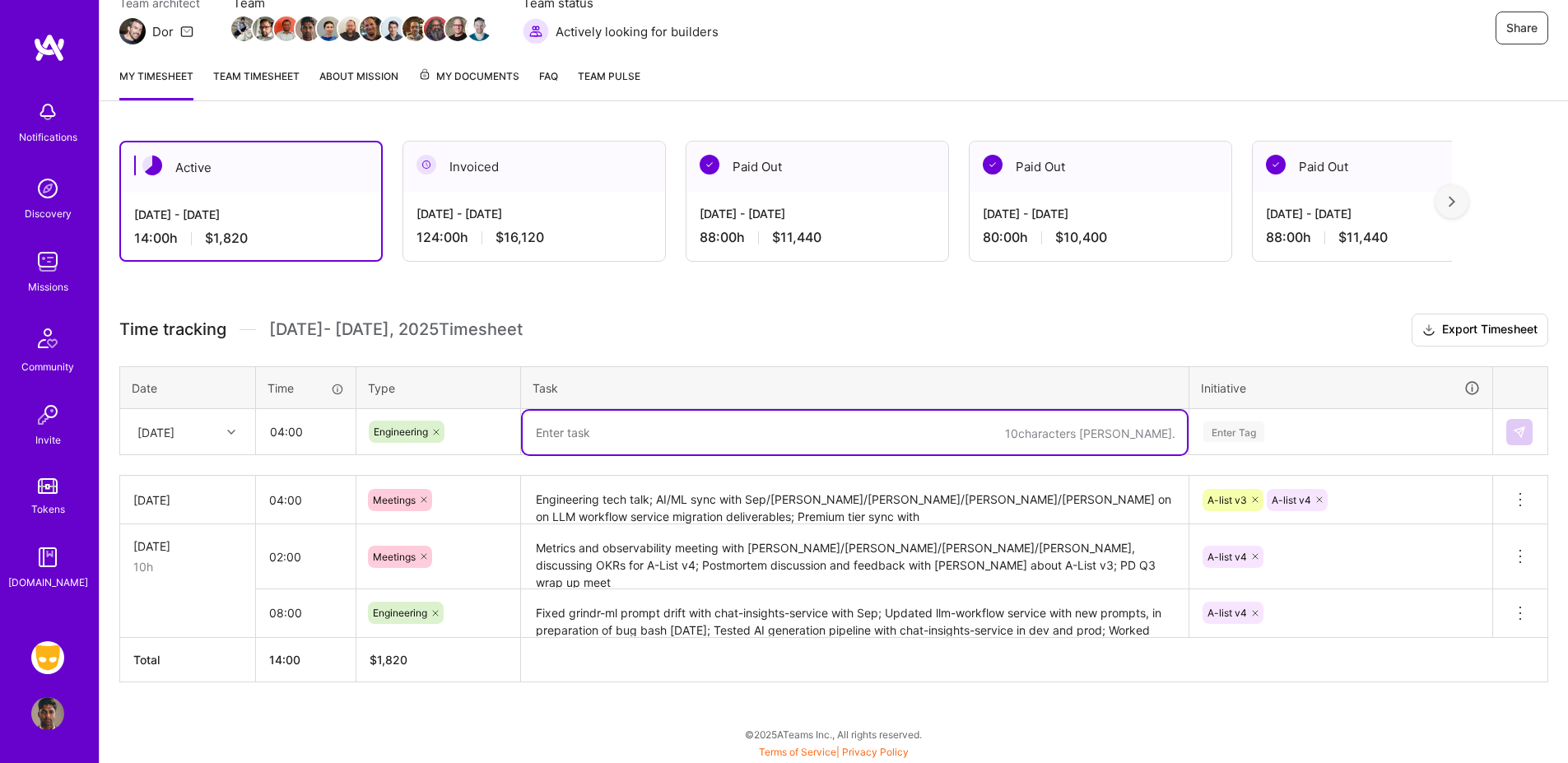
paste textarea "Resolved bugs in llm-workflow-service migration; Implemented helper tooling for…"
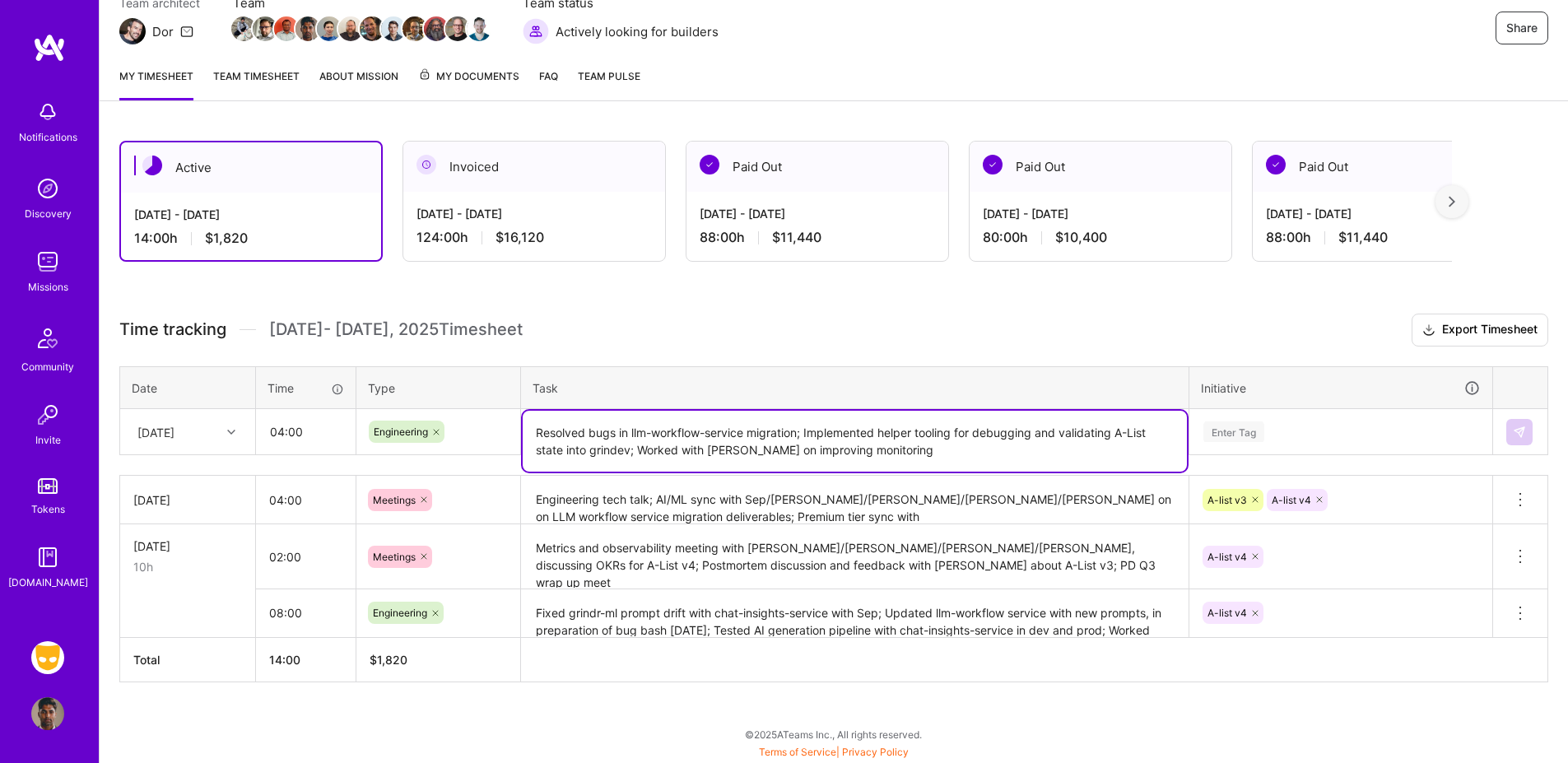
type textarea "Resolved bugs in llm-workflow-service migration; Implemented helper tooling for…"
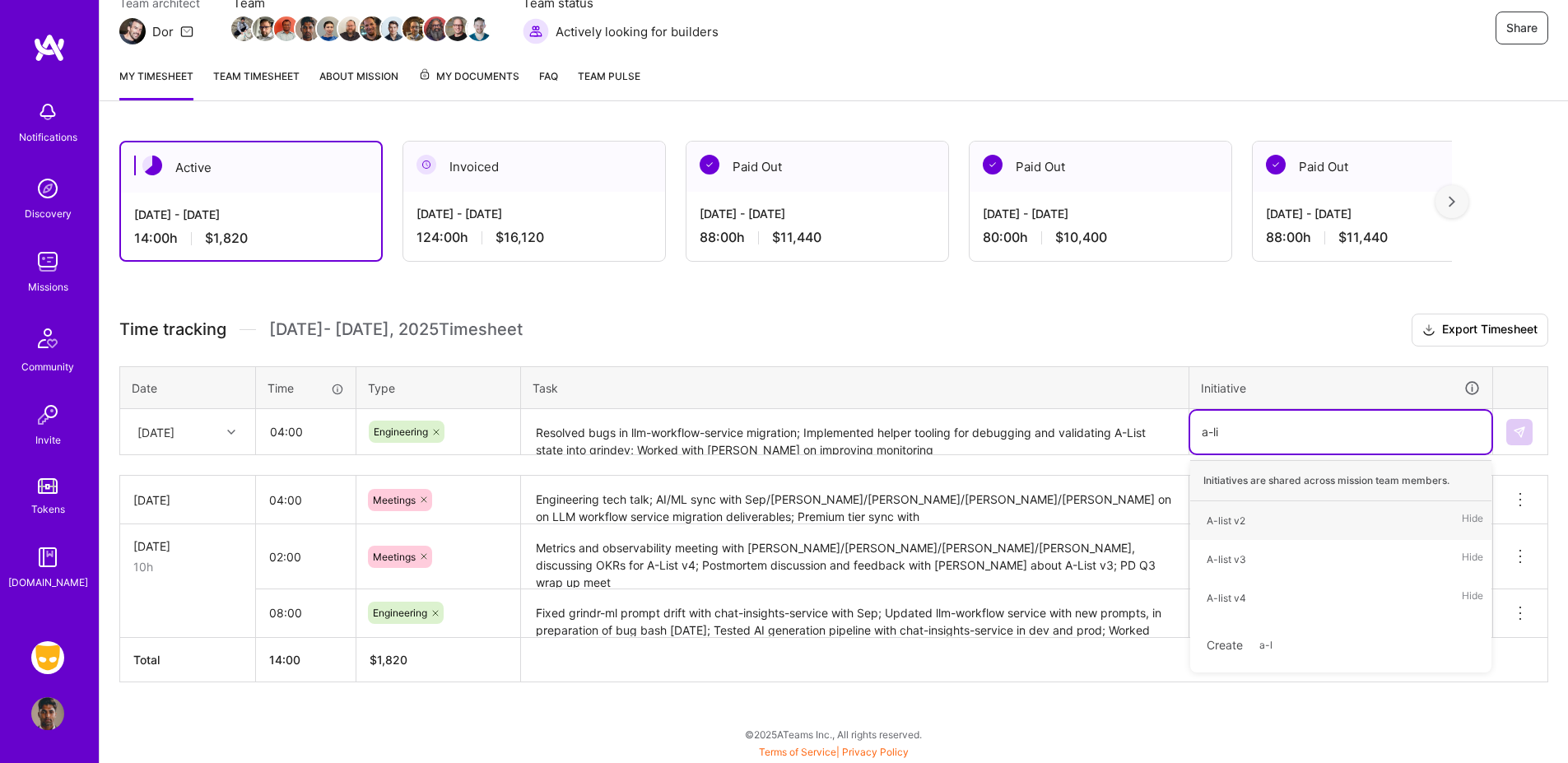
type input "a-list"
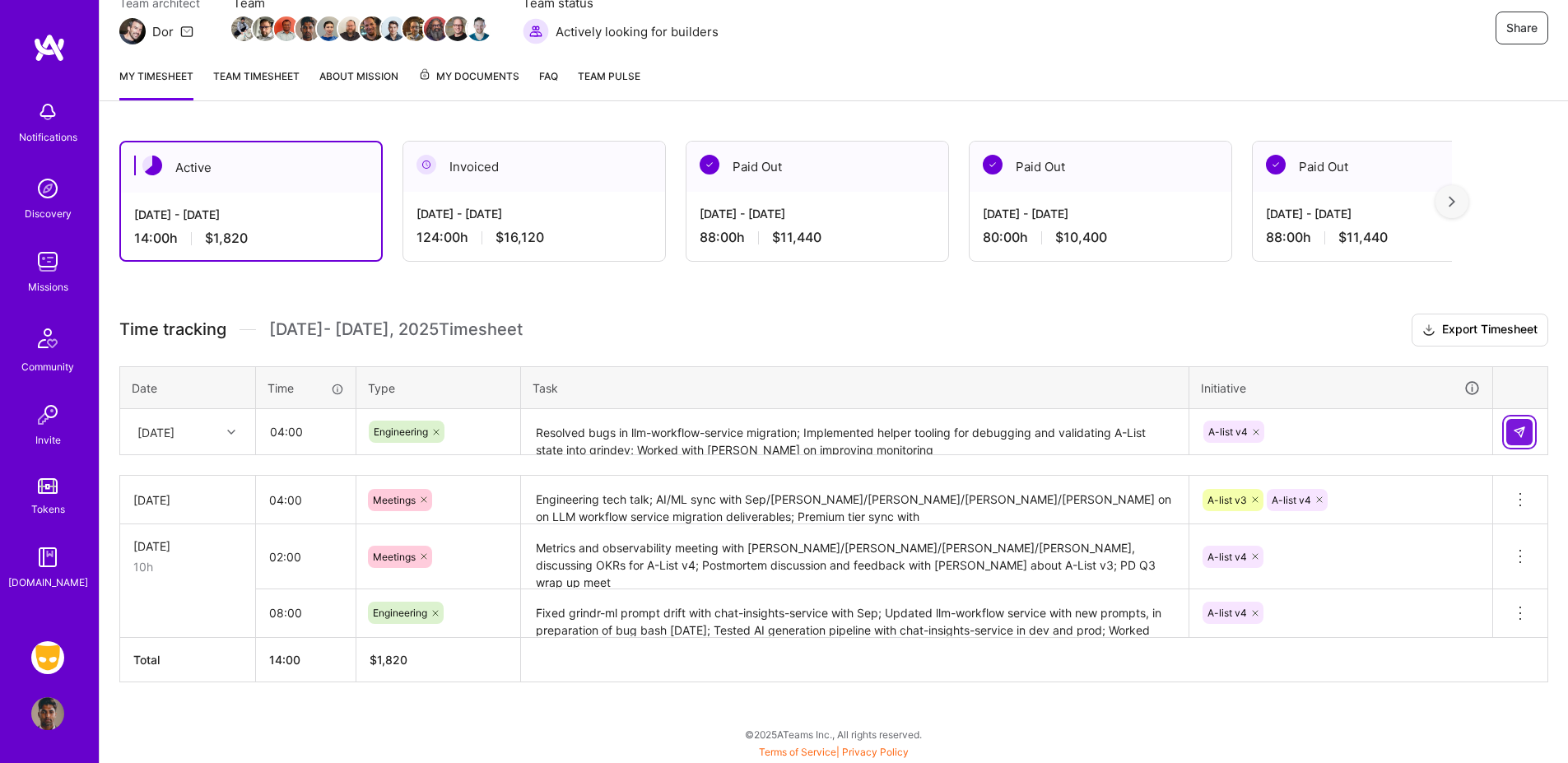
click at [1508, 424] on button at bounding box center [1519, 431] width 26 height 26
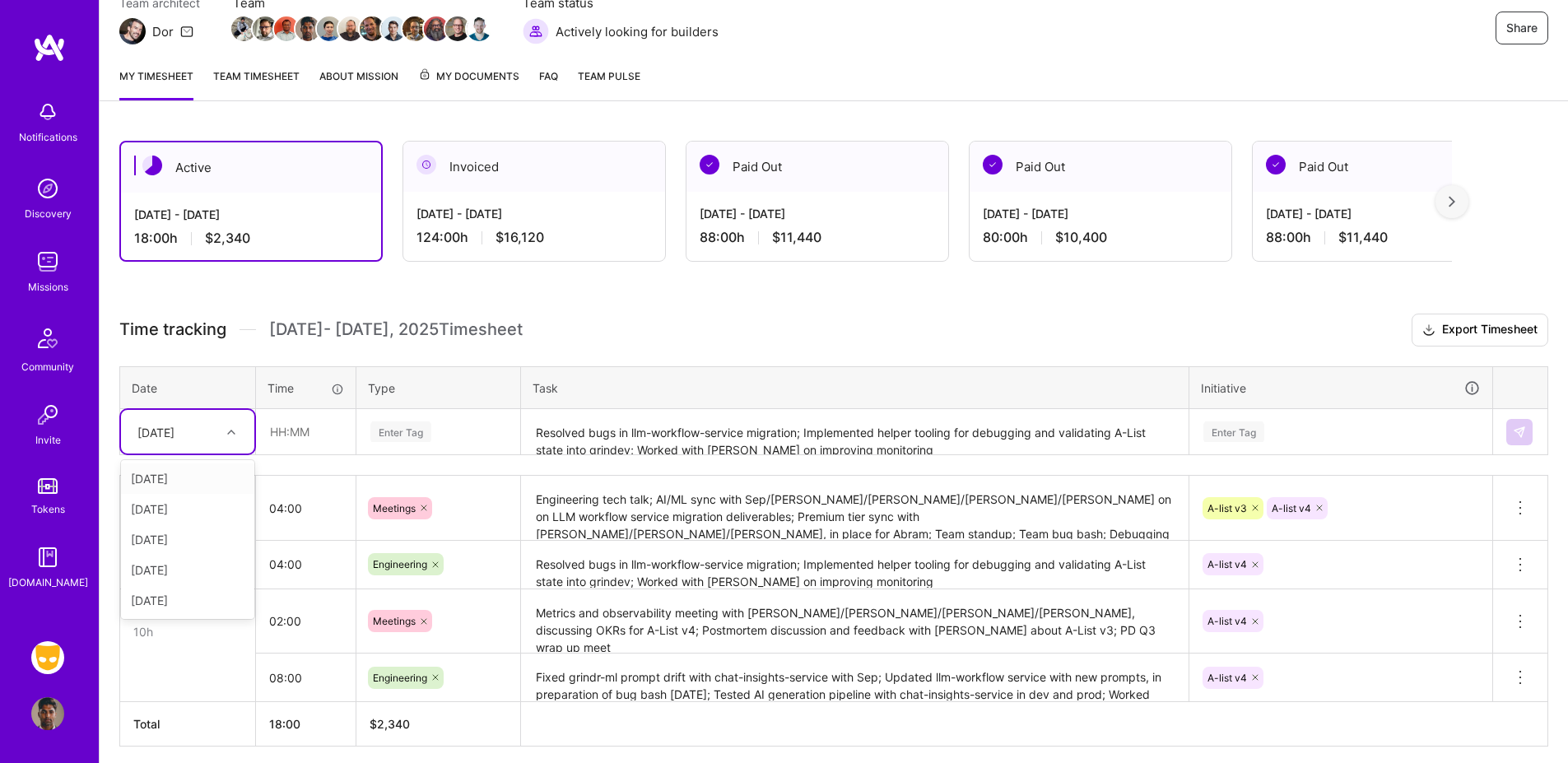
click at [203, 443] on div "[DATE]" at bounding box center [174, 431] width 91 height 27
click at [163, 509] on div "[DATE]" at bounding box center [187, 509] width 133 height 31
type input "01:00"
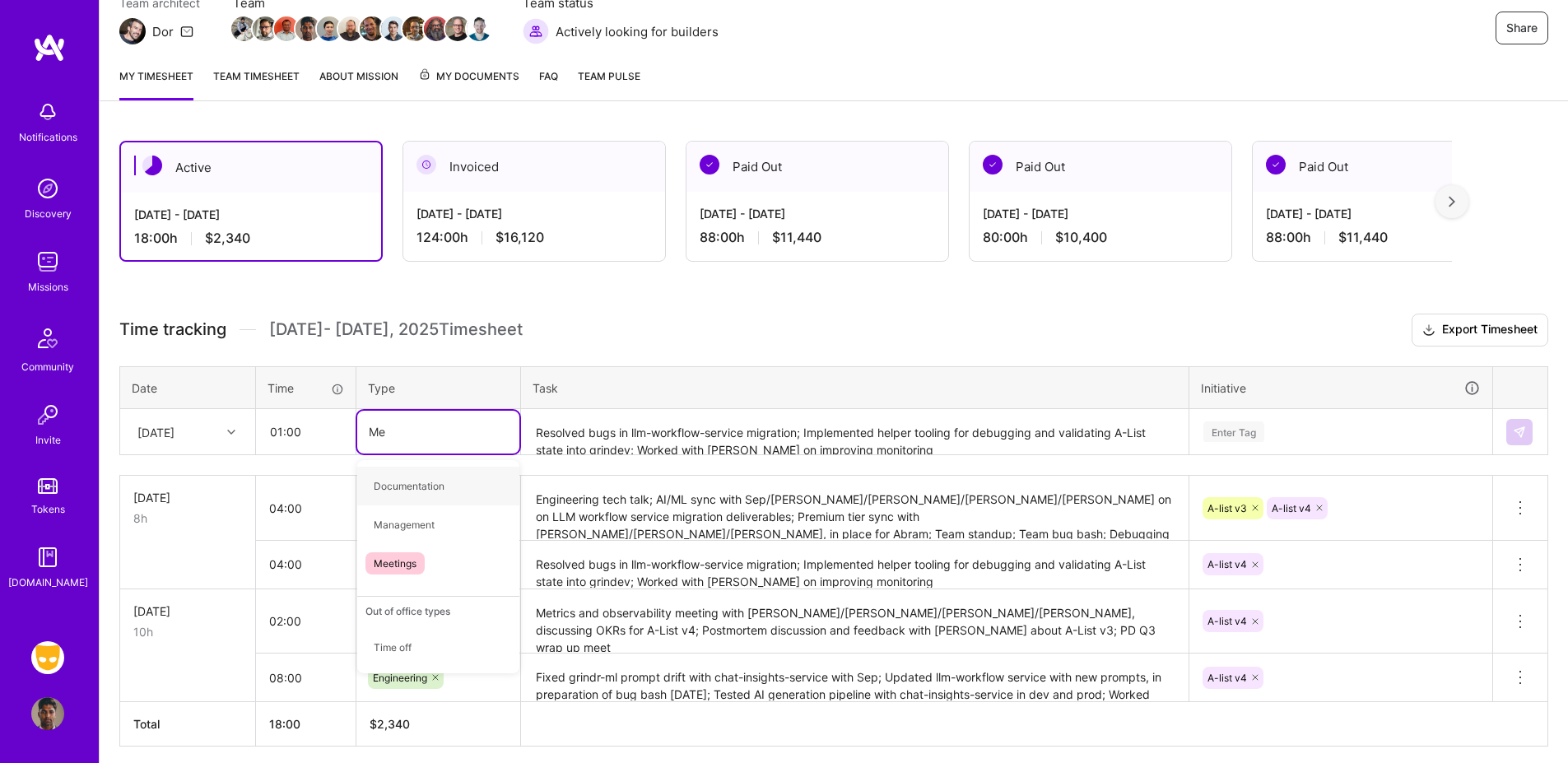
type input "Mee"
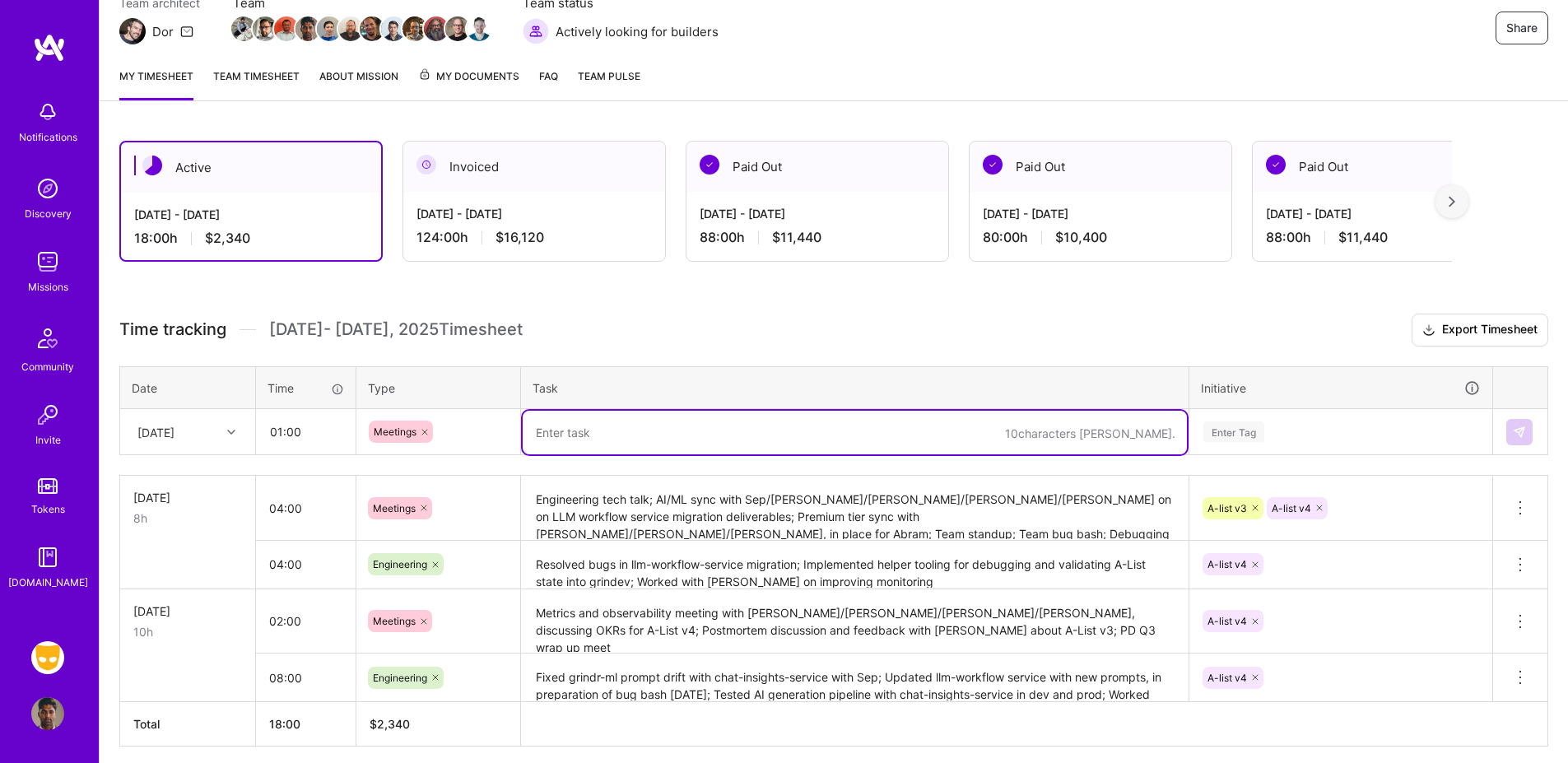
paste textarea "PD [GEOGRAPHIC_DATA]"
type textarea "PD [GEOGRAPHIC_DATA]"
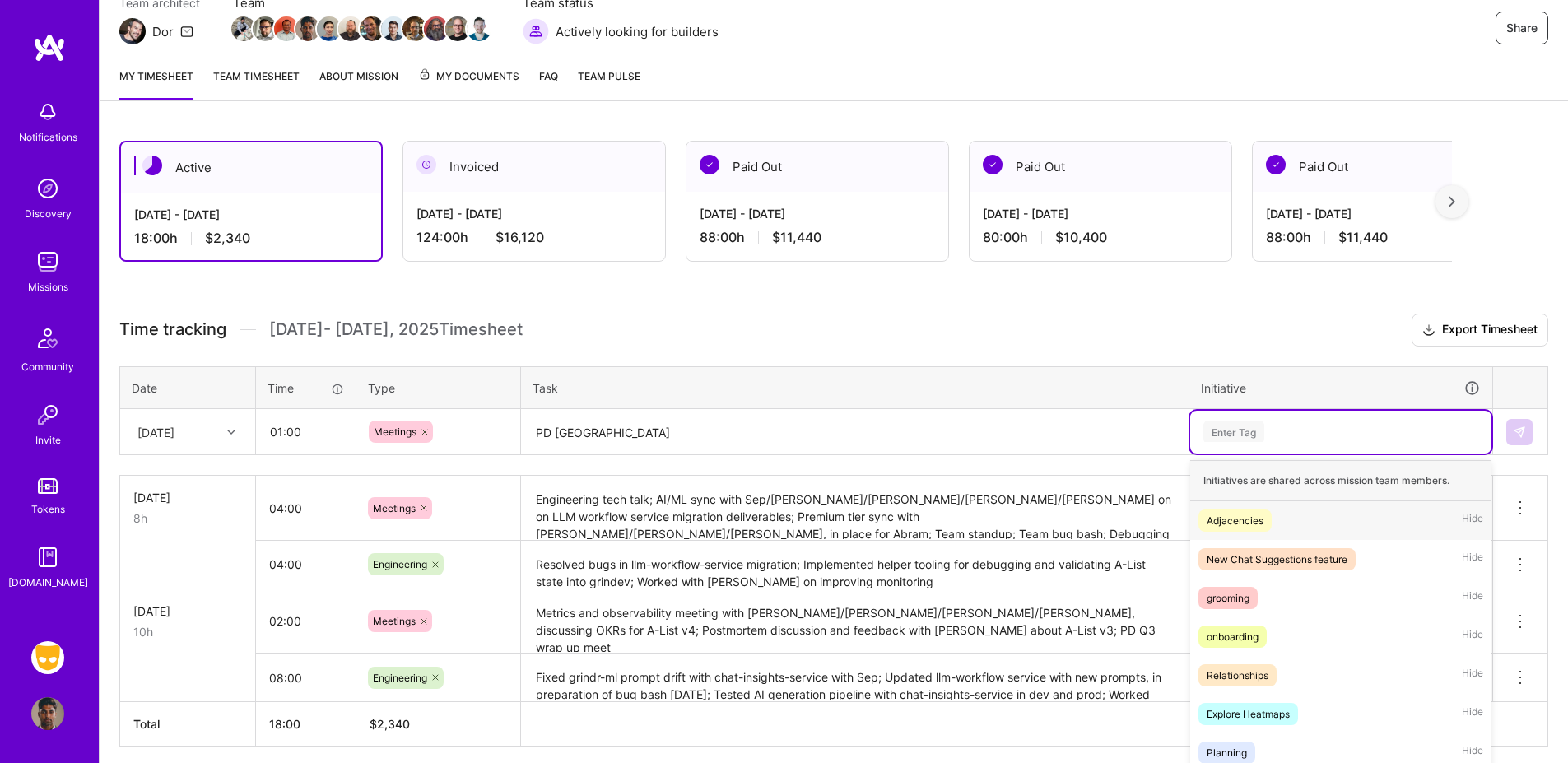
scroll to position [204, 0]
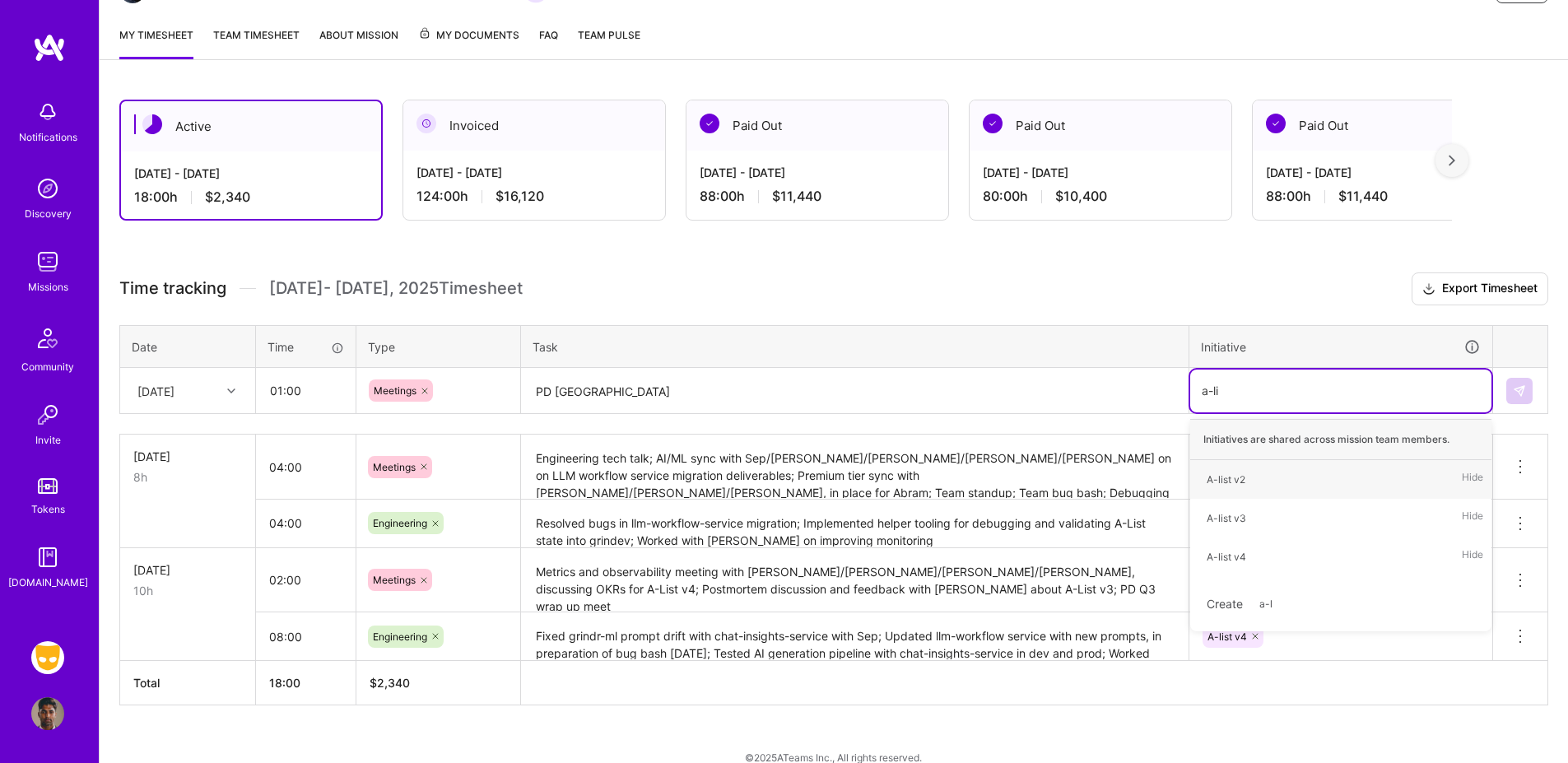
type input "a-lis"
type input "d"
type input "[GEOGRAPHIC_DATA]"
type input "meet"
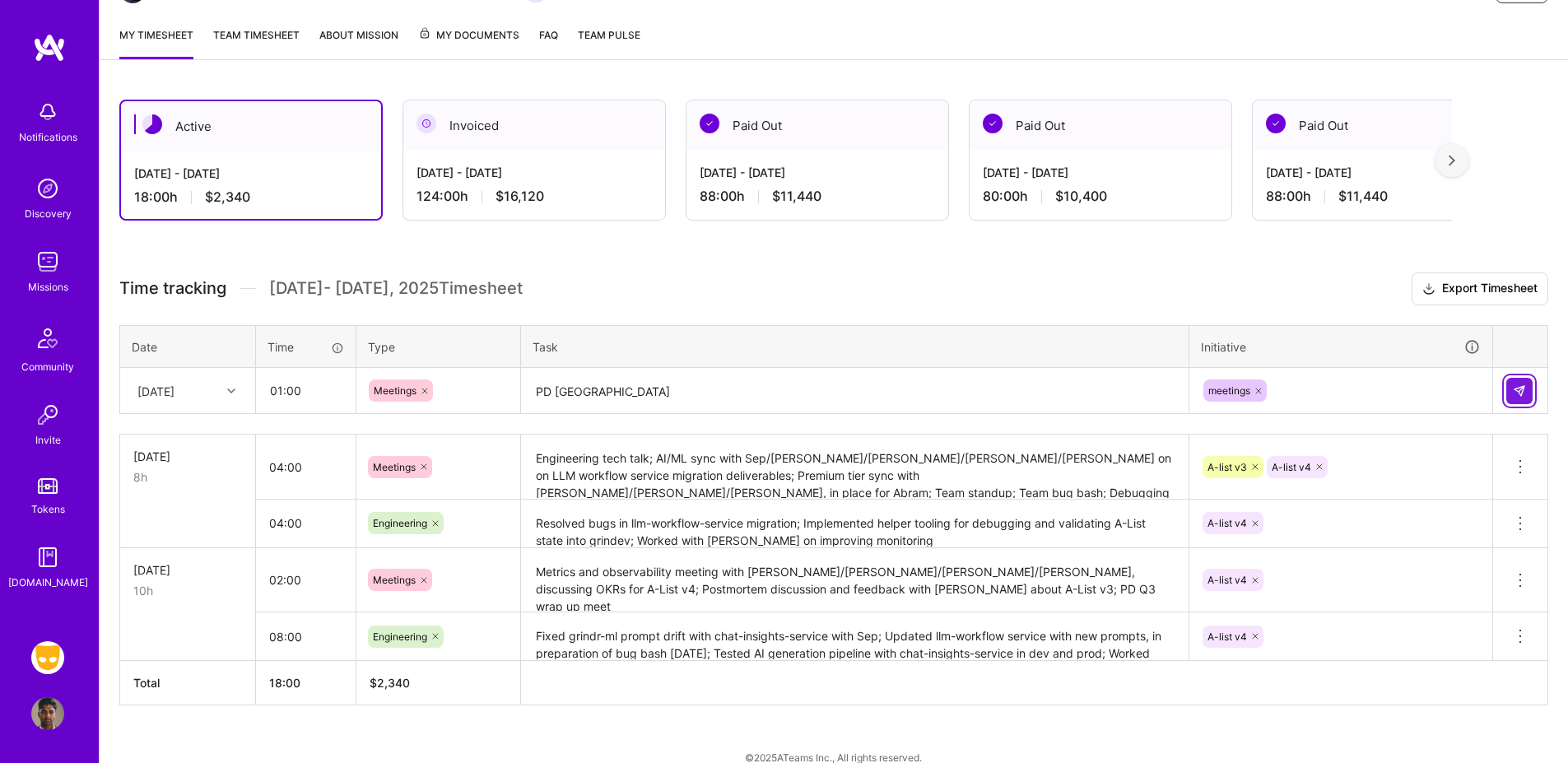
click at [1515, 382] on button at bounding box center [1519, 390] width 26 height 26
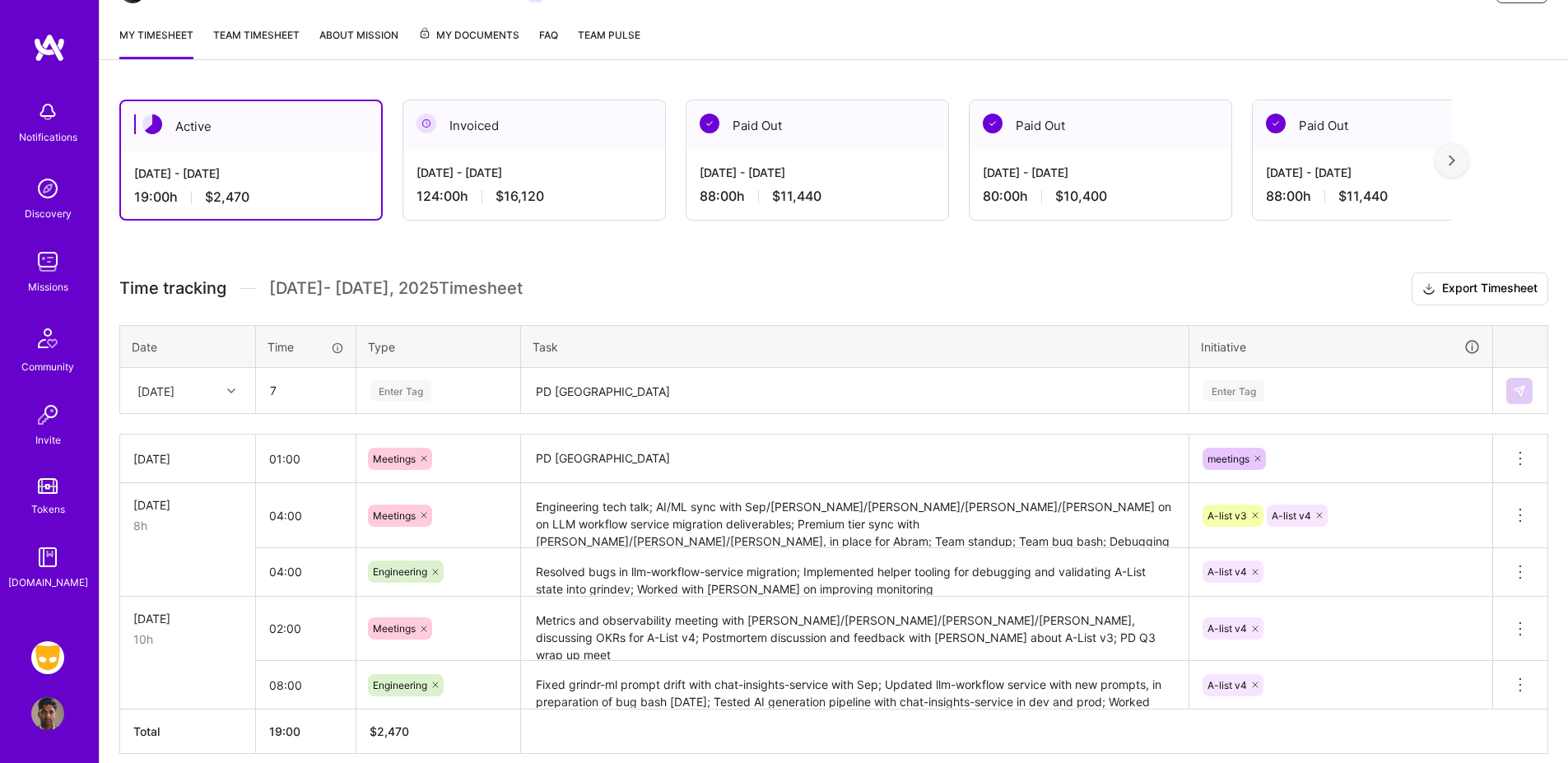
type input "07:00"
type input "Engin"
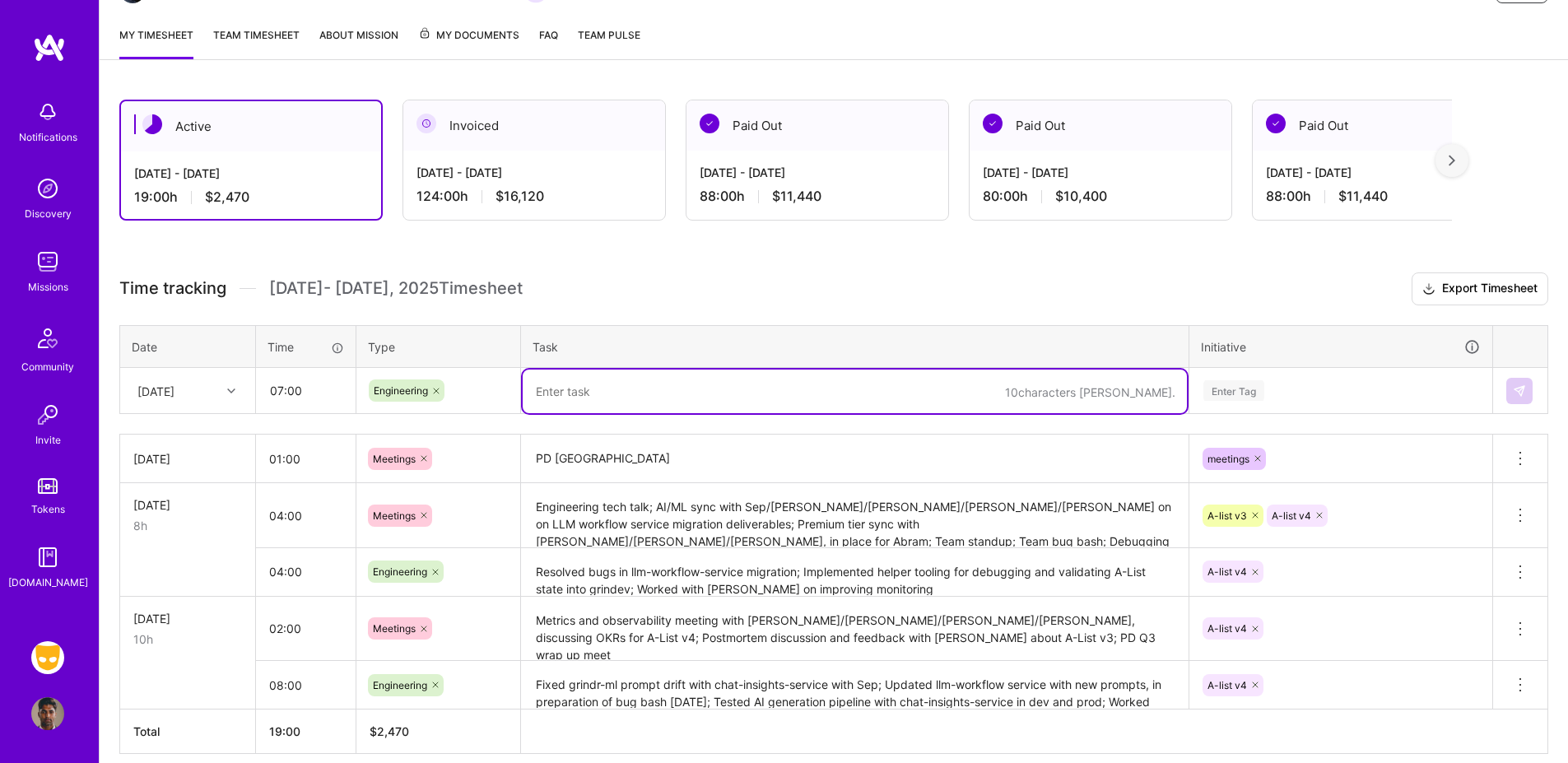
paste textarea "Continued planning rollout for Freemium tier; Created helper scripts in grindev…"
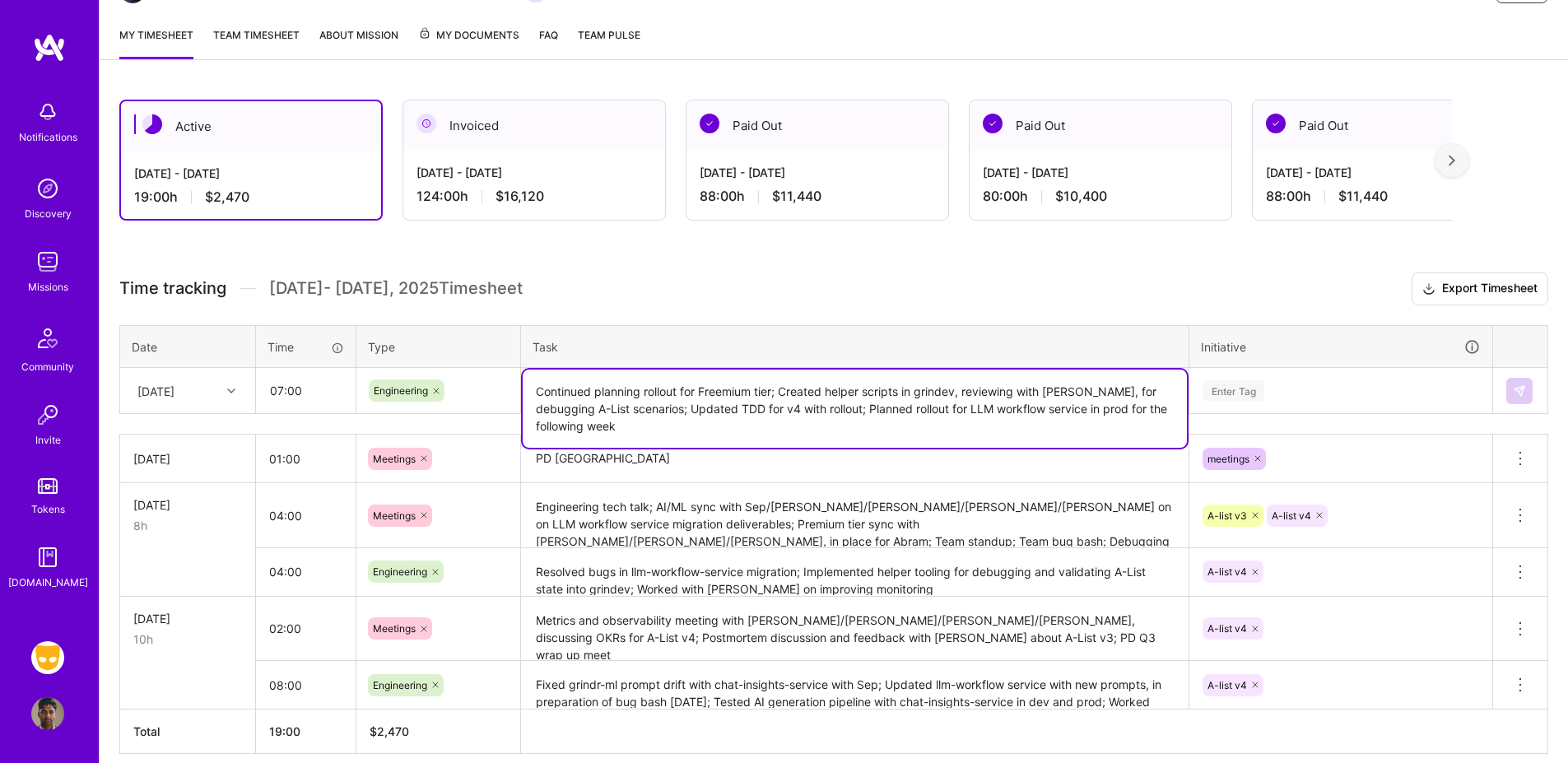
type textarea "Continued planning rollout for Freemium tier; Created helper scripts in grindev…"
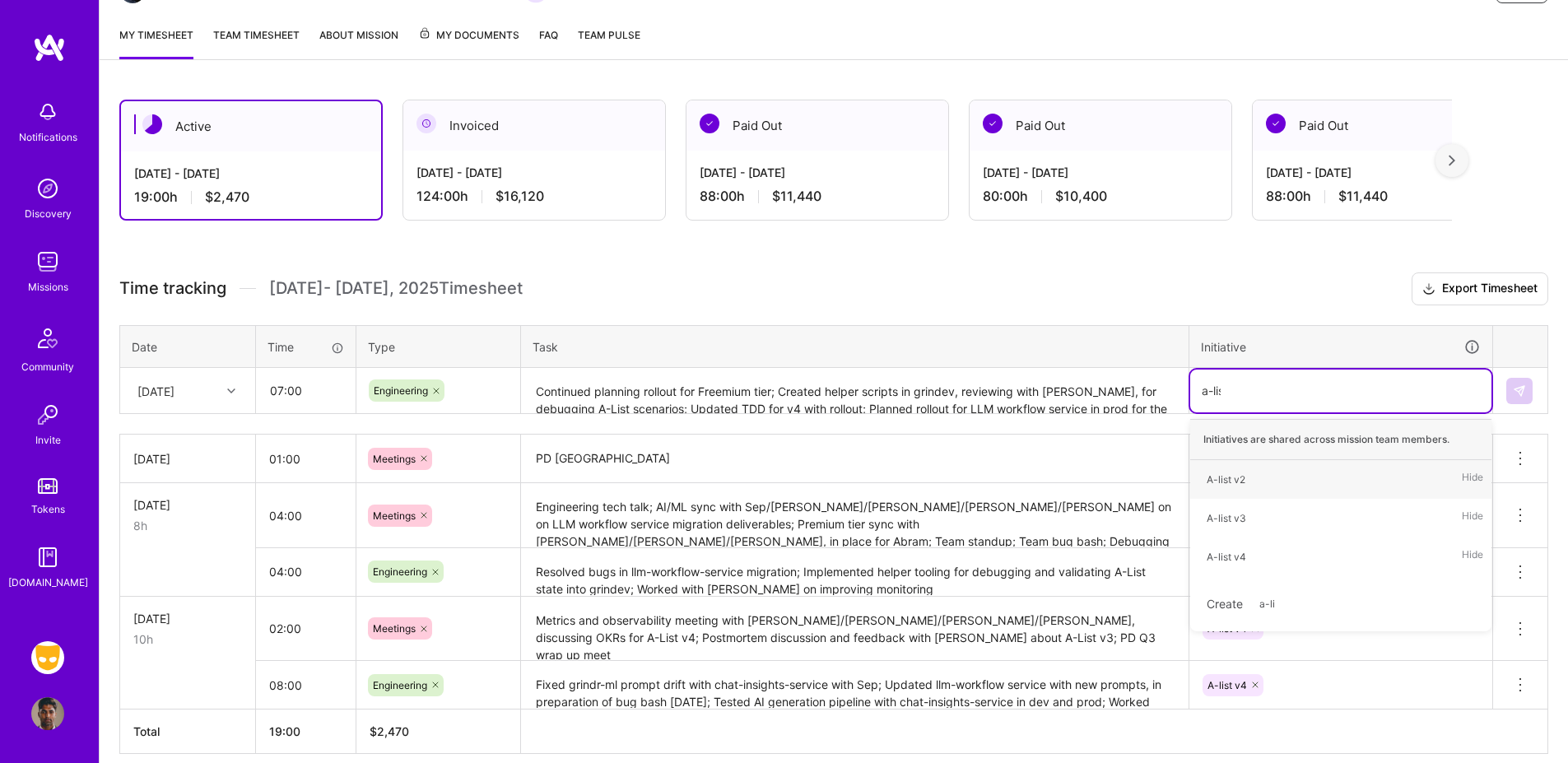
type input "a-list"
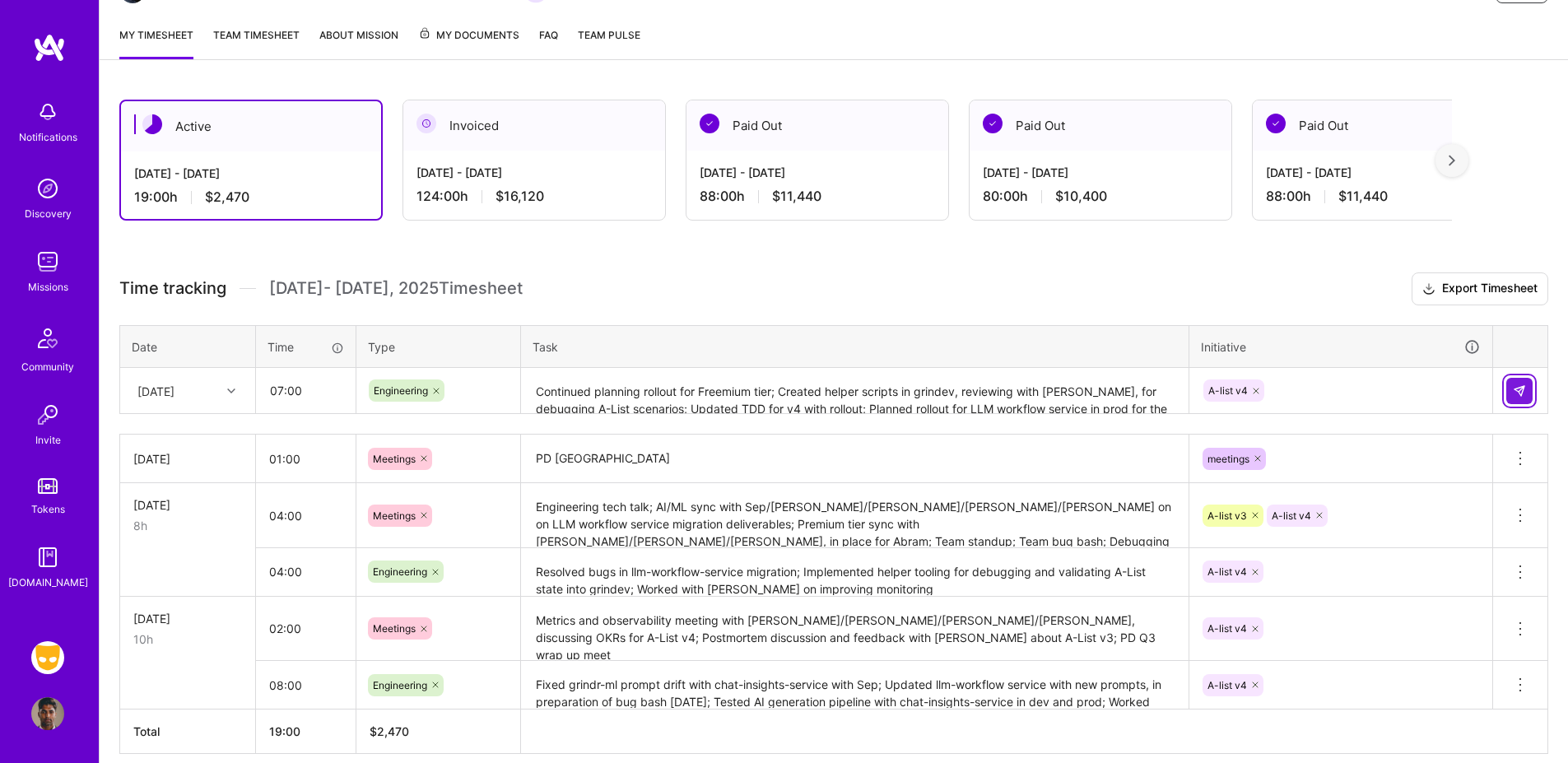
click at [1508, 397] on button at bounding box center [1519, 390] width 26 height 26
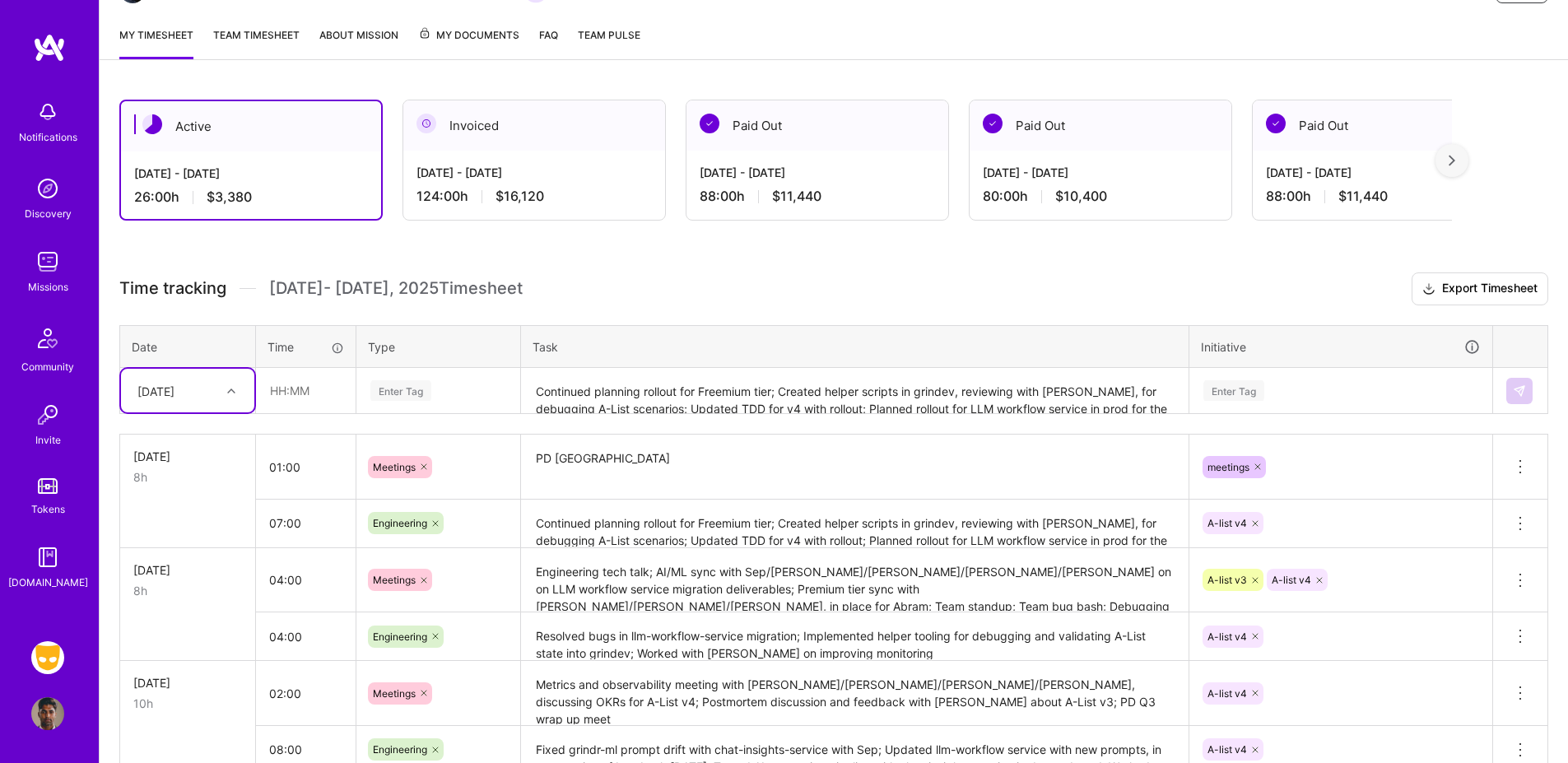
click at [197, 399] on div "[DATE]" at bounding box center [174, 390] width 91 height 27
click at [178, 498] on div "[DATE]" at bounding box center [187, 498] width 133 height 31
click at [305, 368] on td at bounding box center [305, 390] width 100 height 46
click at [305, 377] on input "text" at bounding box center [305, 390] width 98 height 43
type input "03:00"
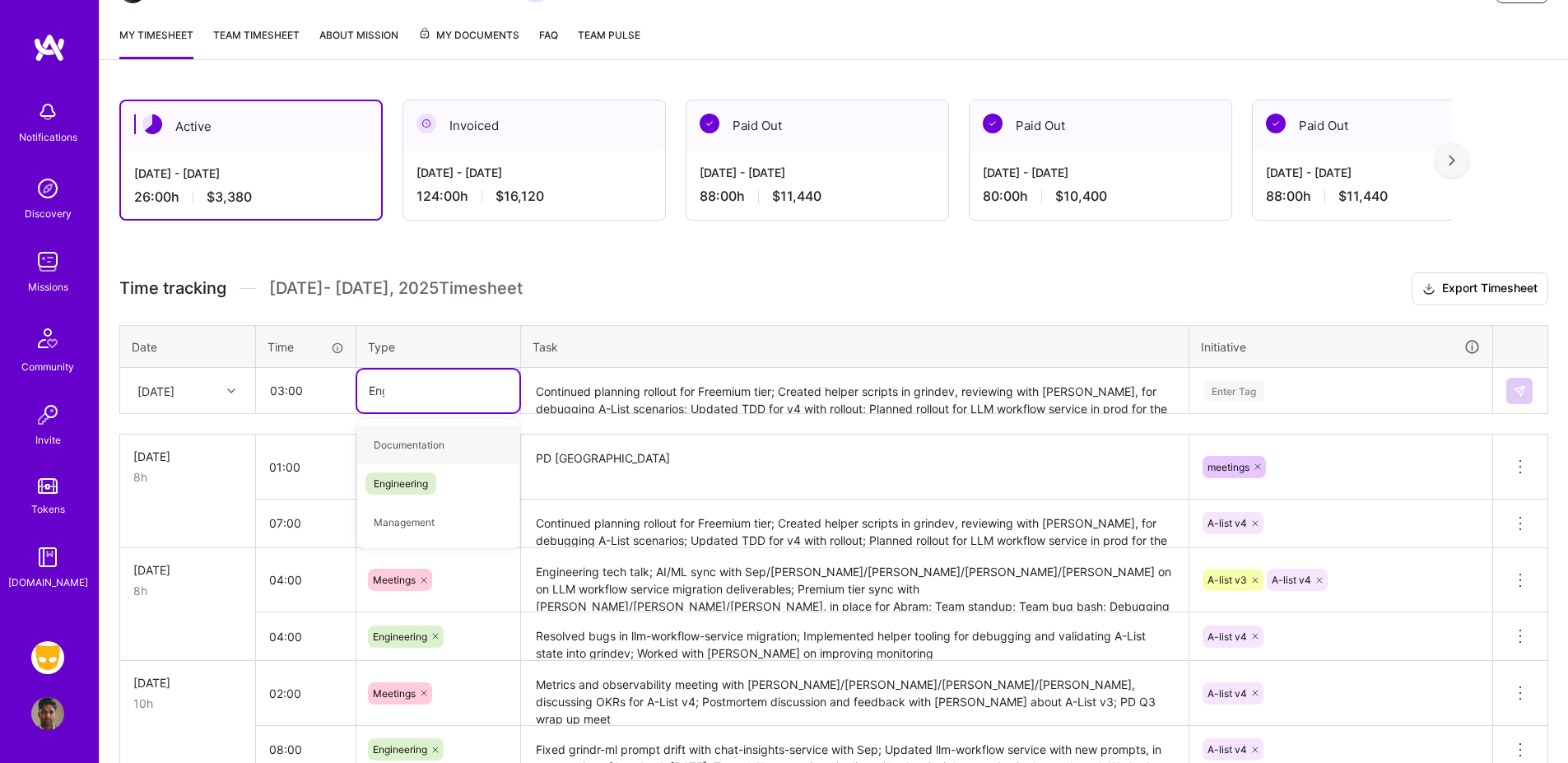
type input "Engin"
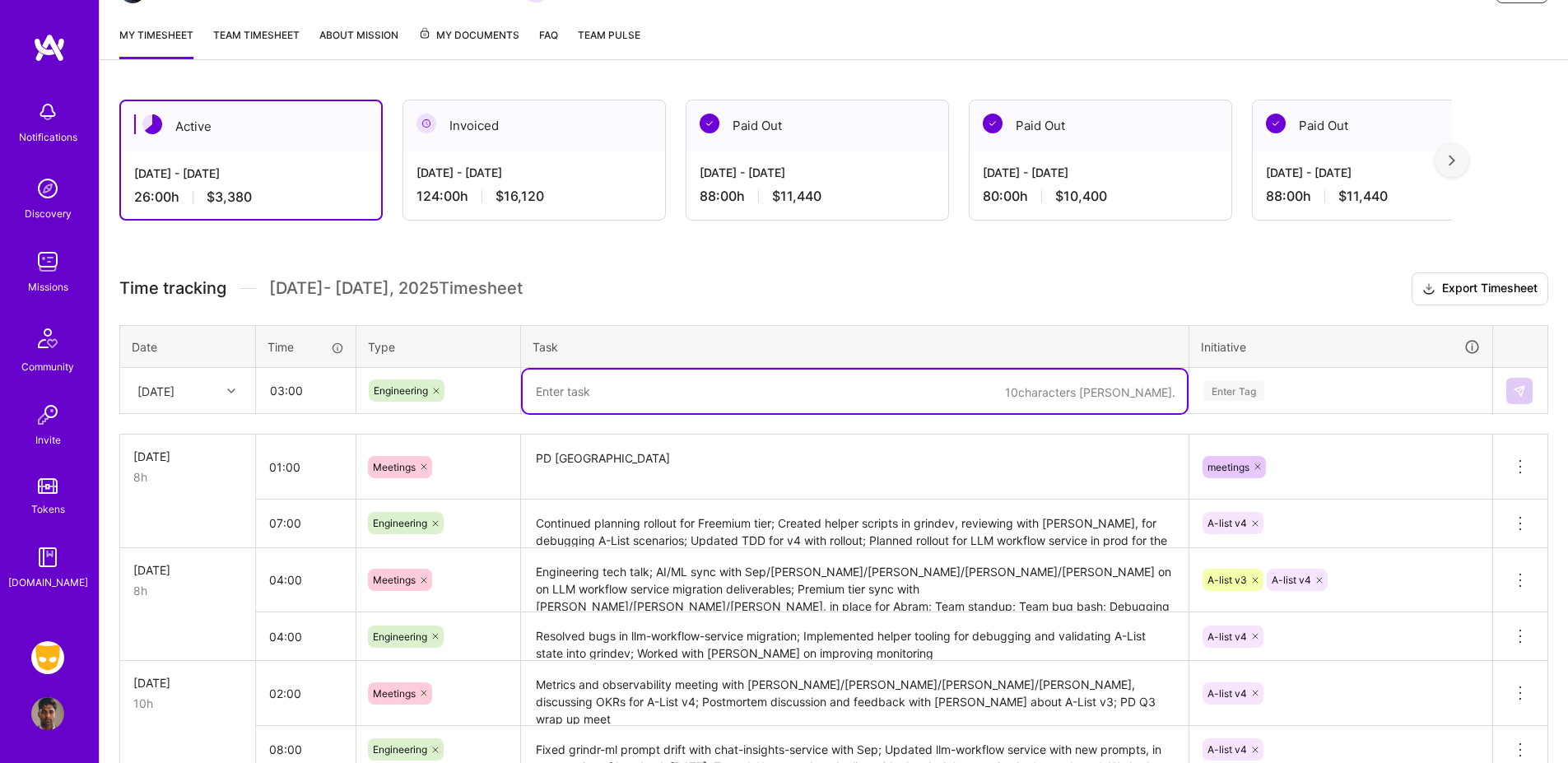
paste textarea "Weekend investigation over missing A-List feed. Compiled research and shared wi…"
type textarea "Weekend investigation over missing A-List feed for beta test users. Compiled re…"
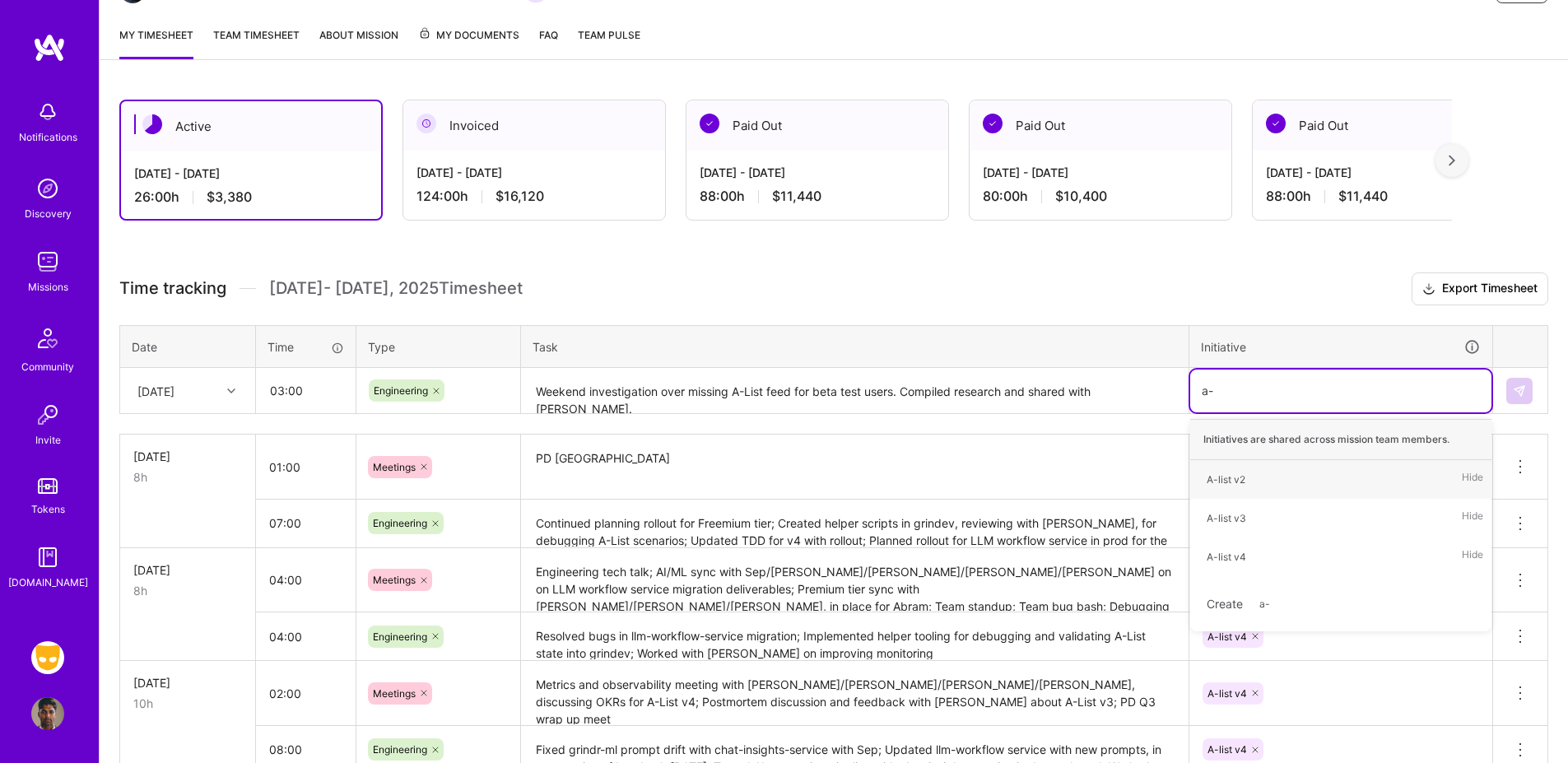
type input "a-l"
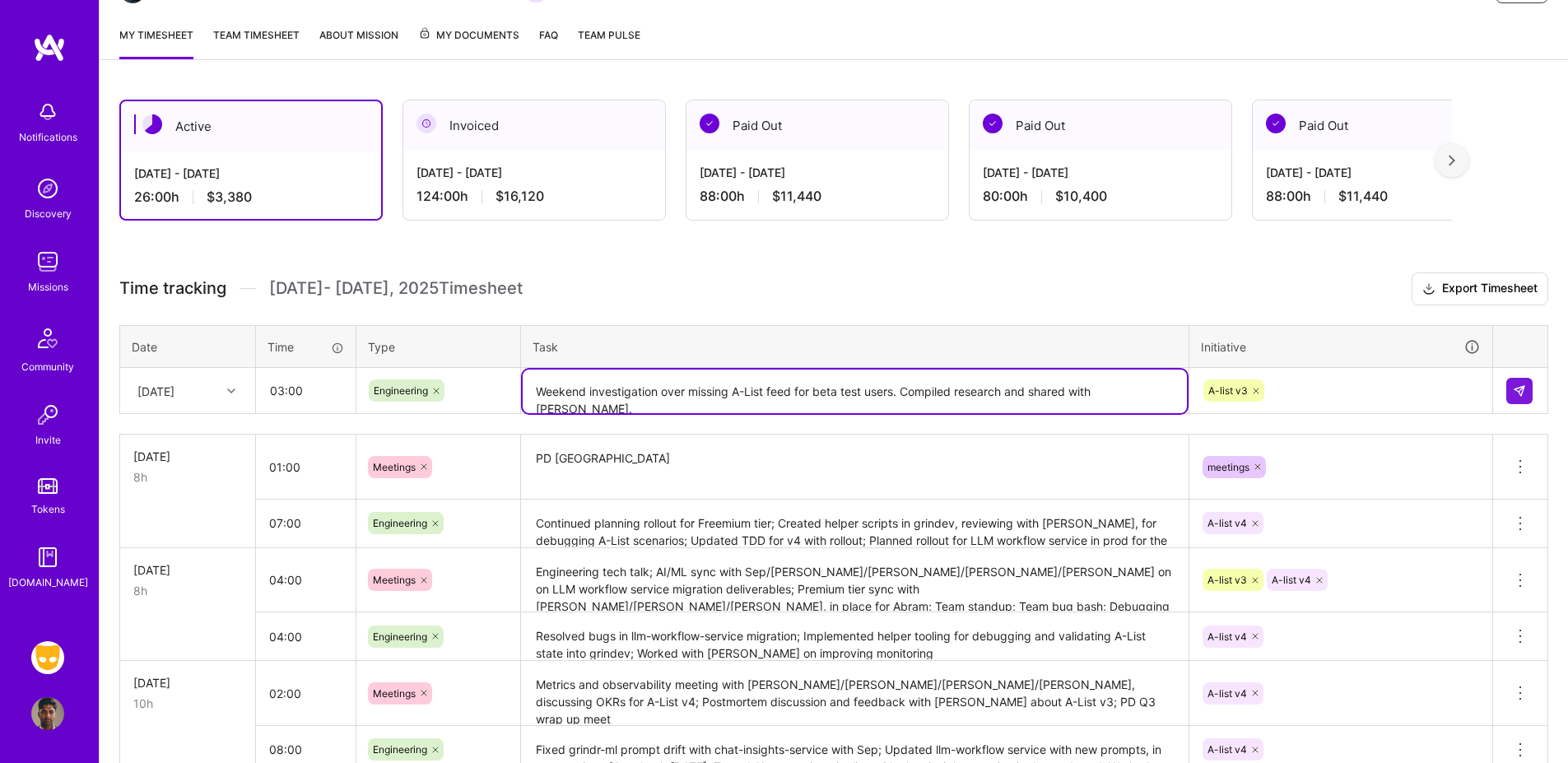
click at [898, 392] on textarea "Weekend investigation over missing A-List feed for beta test users. Compiled re…" at bounding box center [854, 391] width 664 height 43
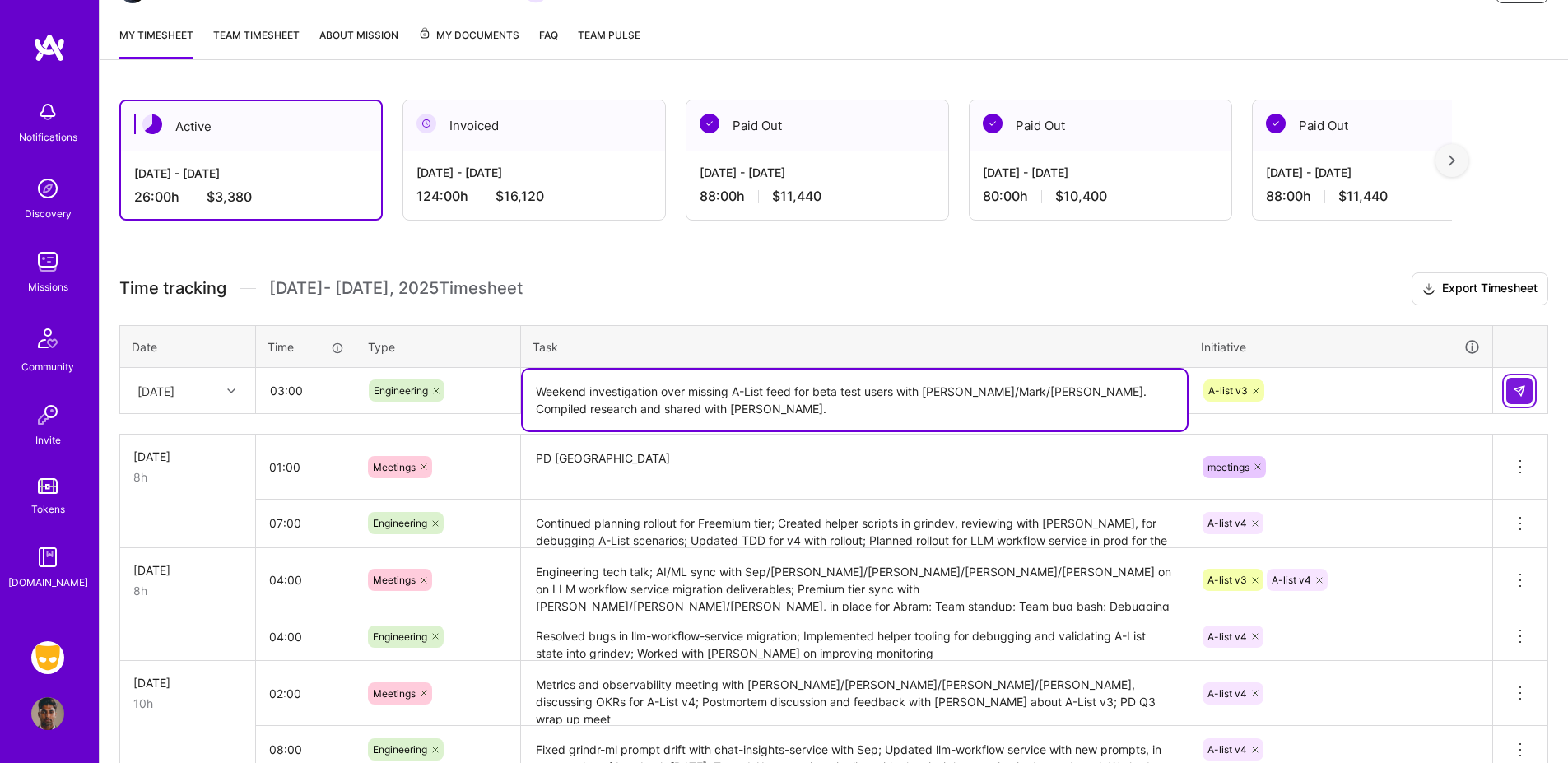
type textarea "Weekend investigation over missing A-List feed for beta test users with [PERSON…"
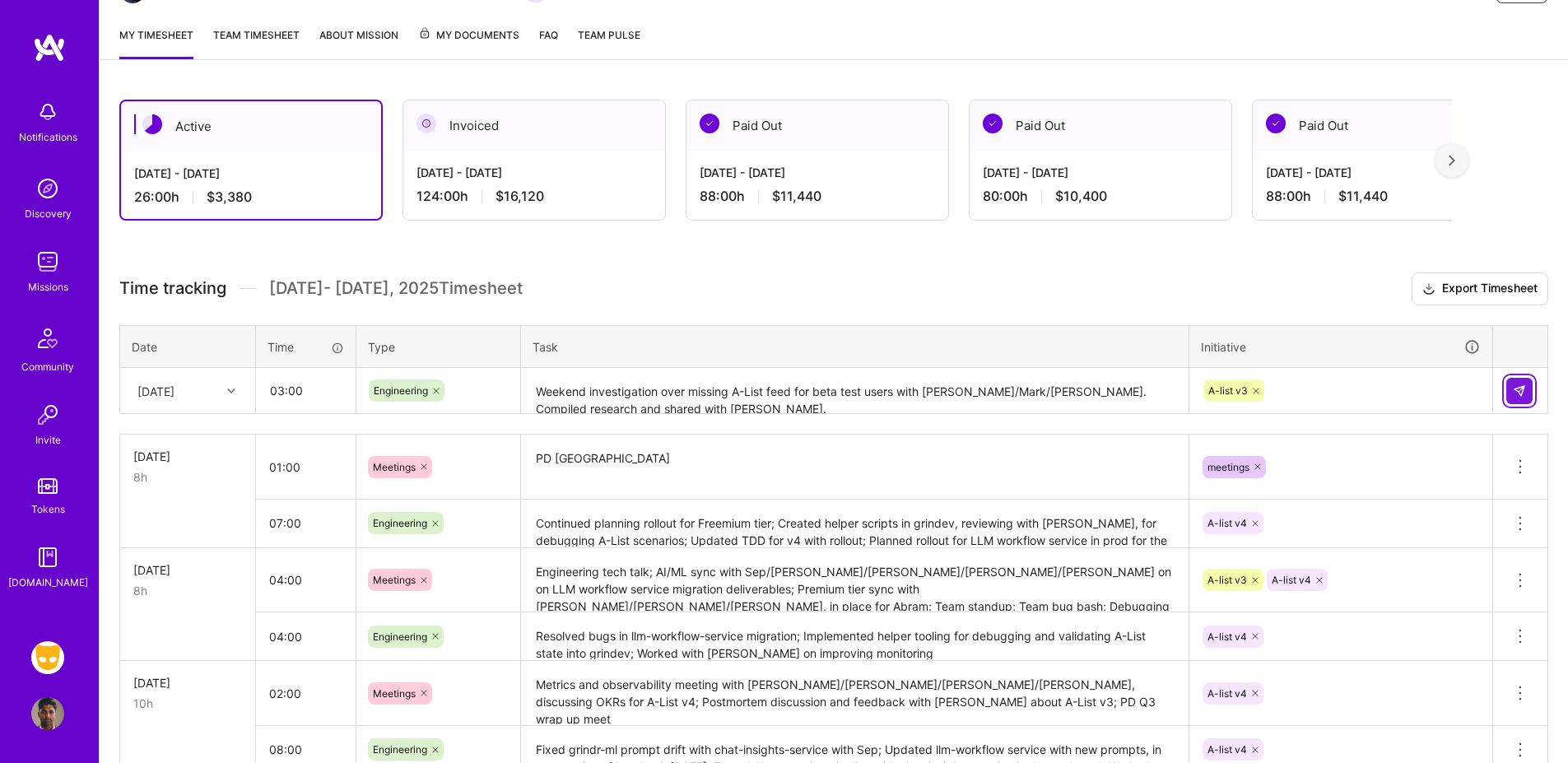
click at [1525, 387] on img at bounding box center [1519, 391] width 14 height 14
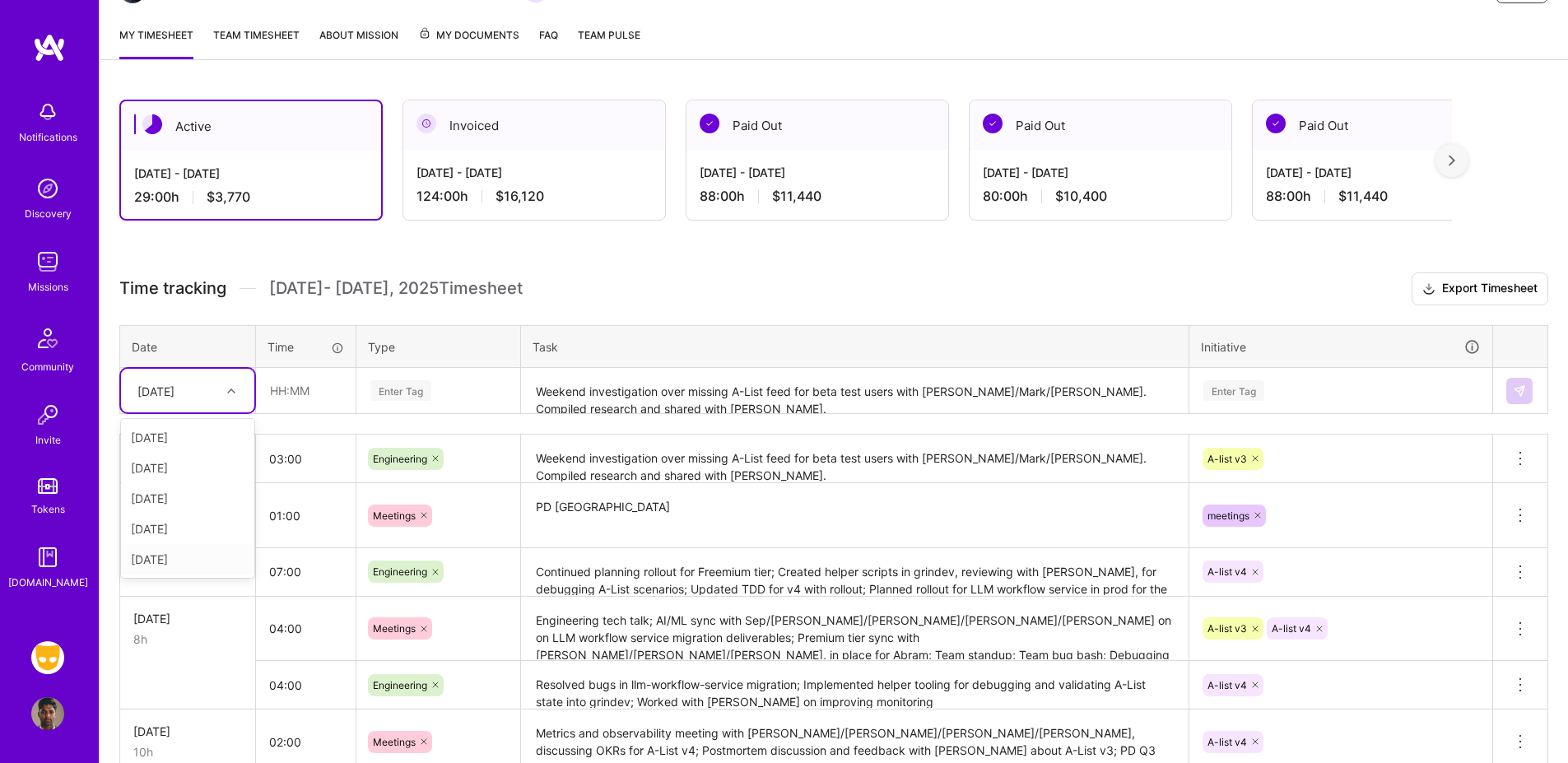
click at [223, 550] on div "[DATE]" at bounding box center [187, 559] width 133 height 31
type input "02:00"
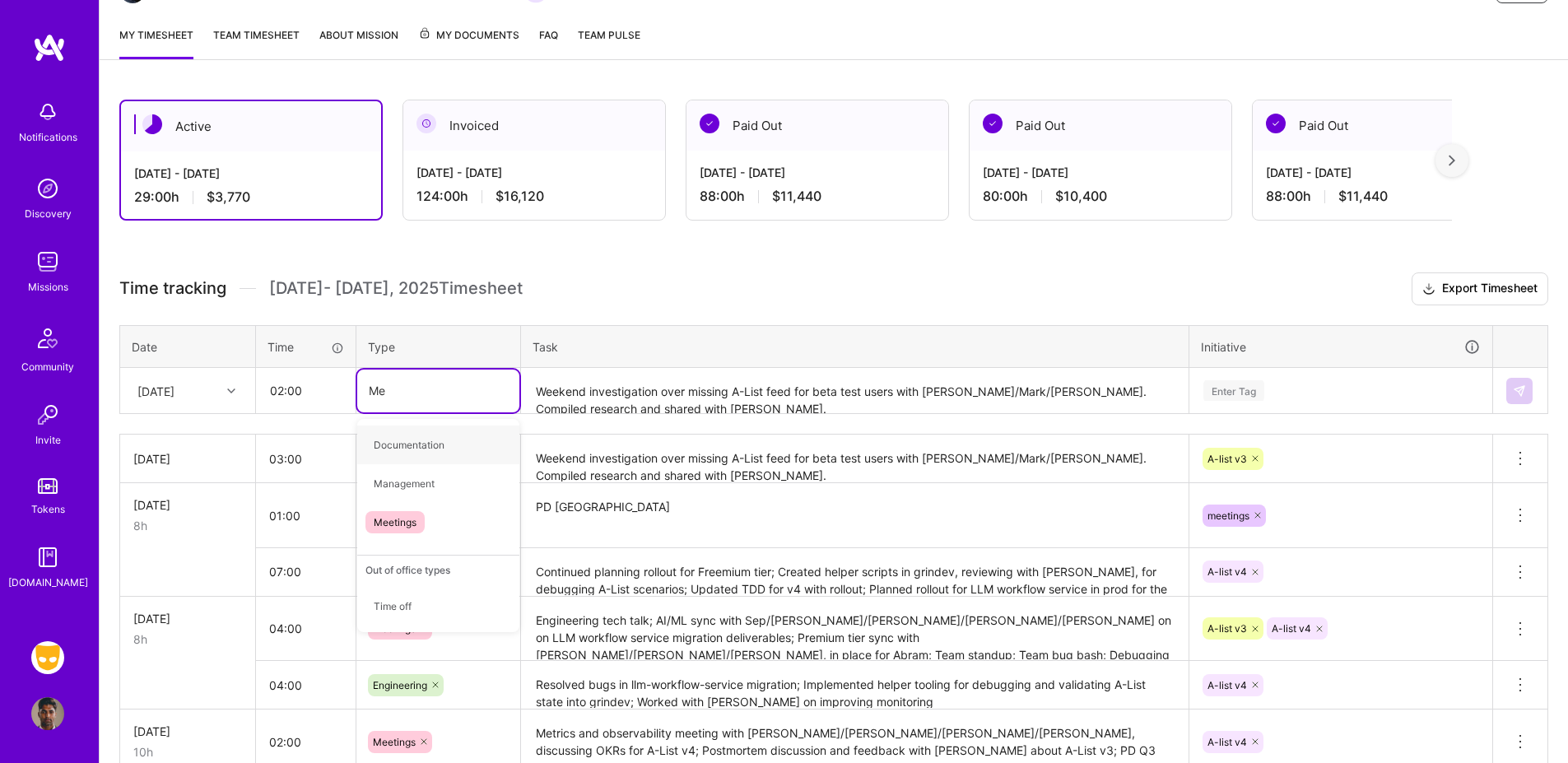
type input "Mee"
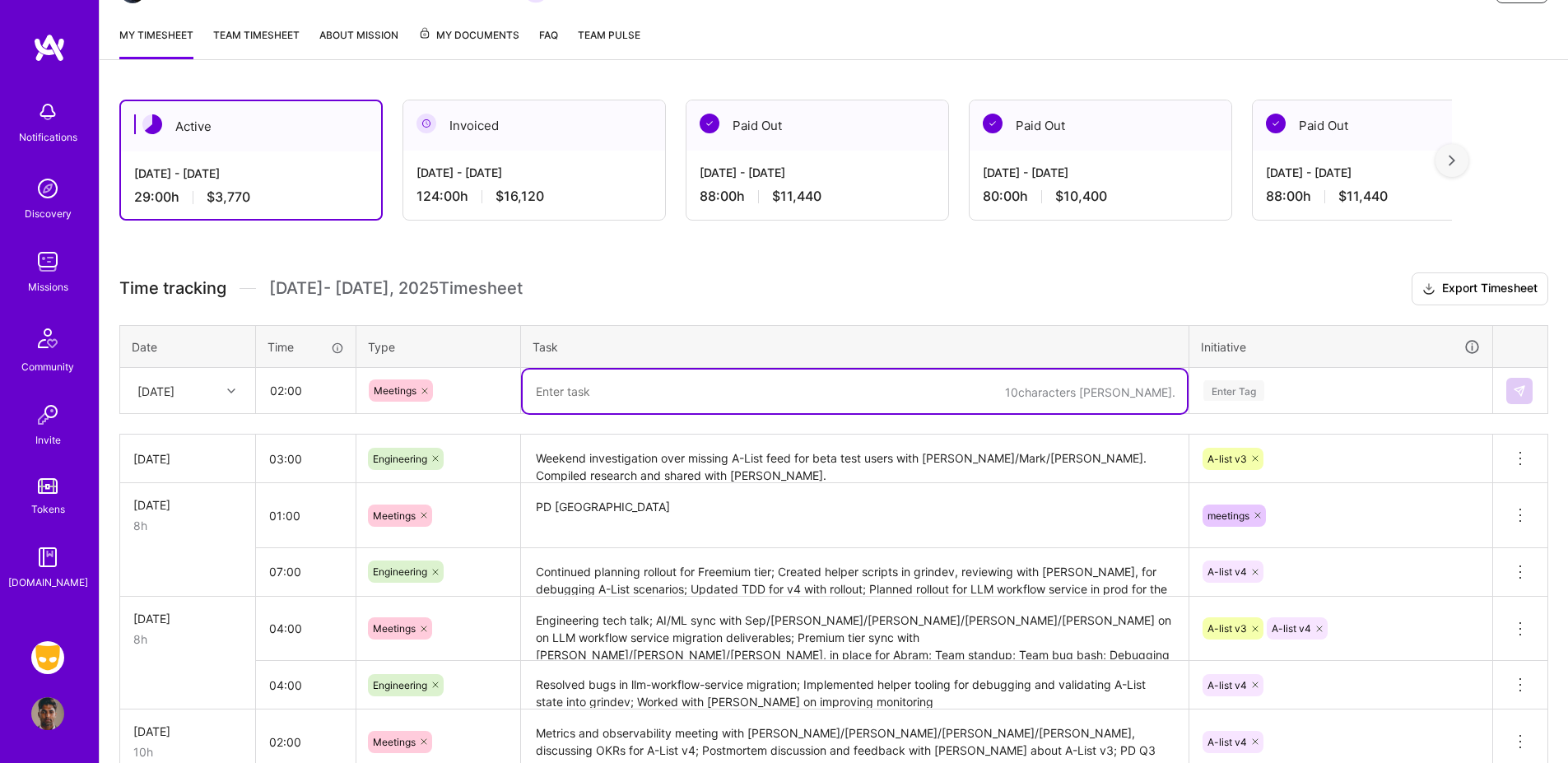
paste textarea "Team standup, discussing metrics and debugging Sync with Sep Sync with Abram Sy…"
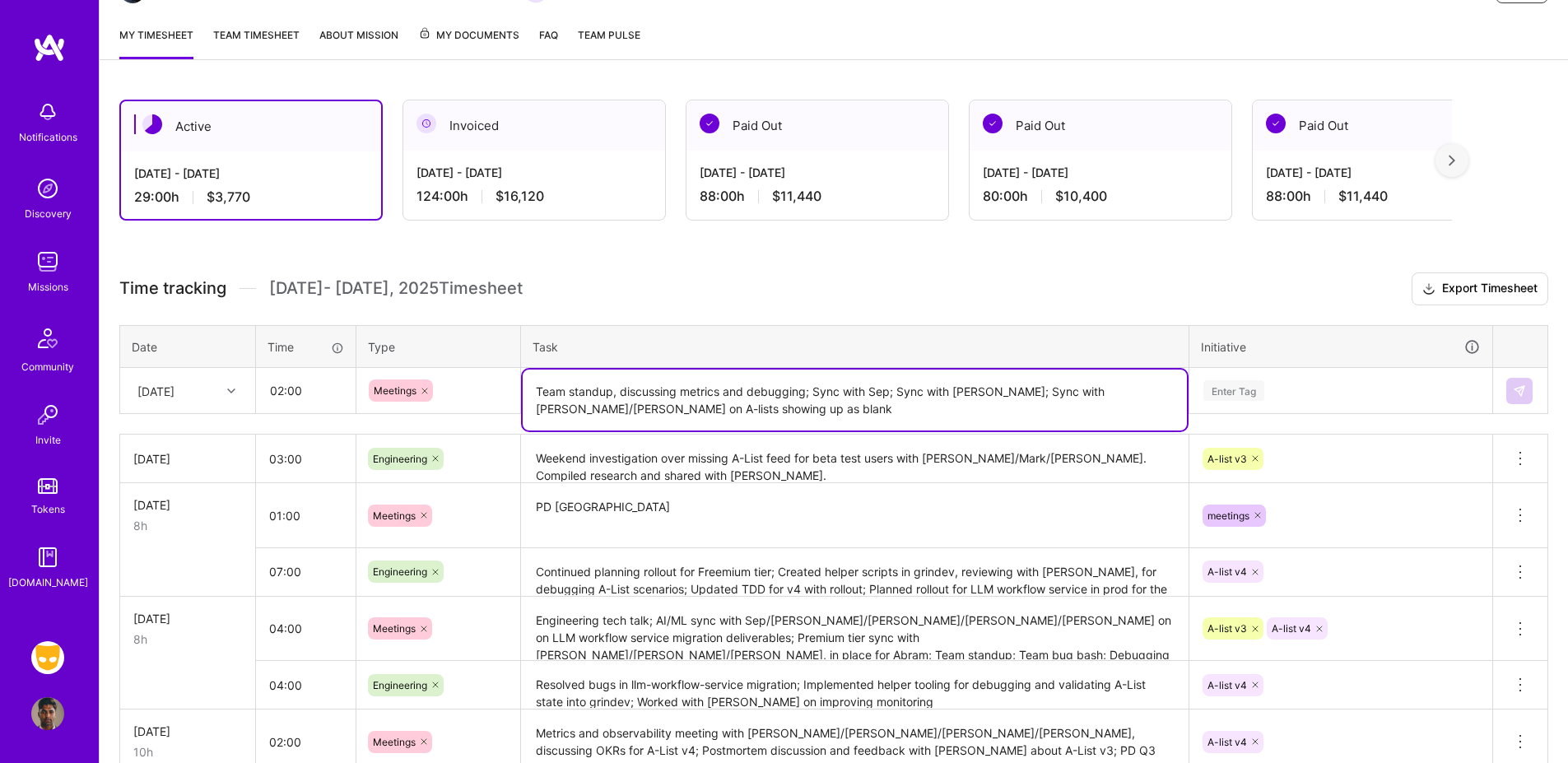
type textarea "Team standup, discussing metrics and debugging; Sync with Sep; Sync with [PERSO…"
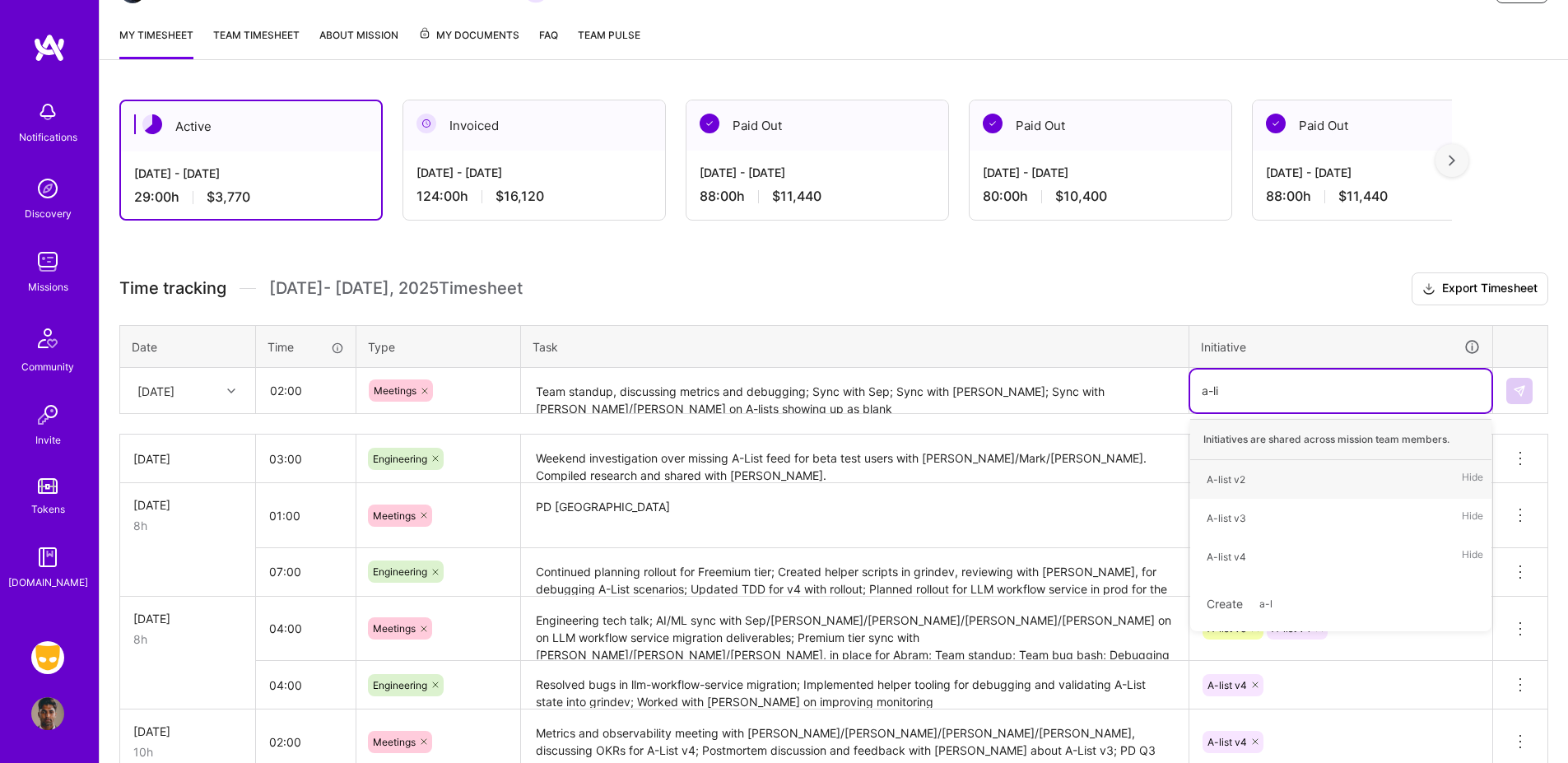
type input "a-list"
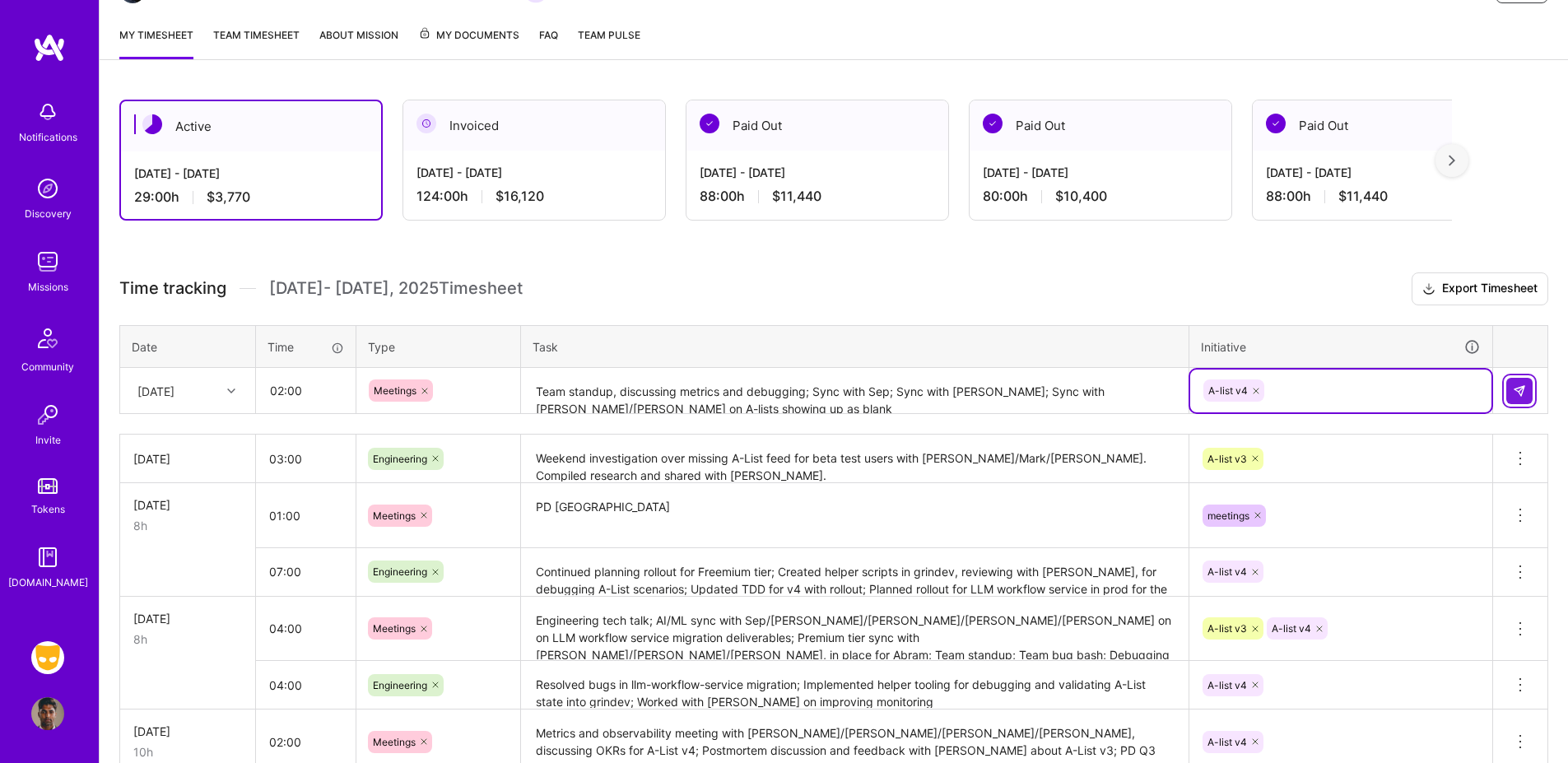
click at [1526, 397] on button at bounding box center [1519, 390] width 26 height 26
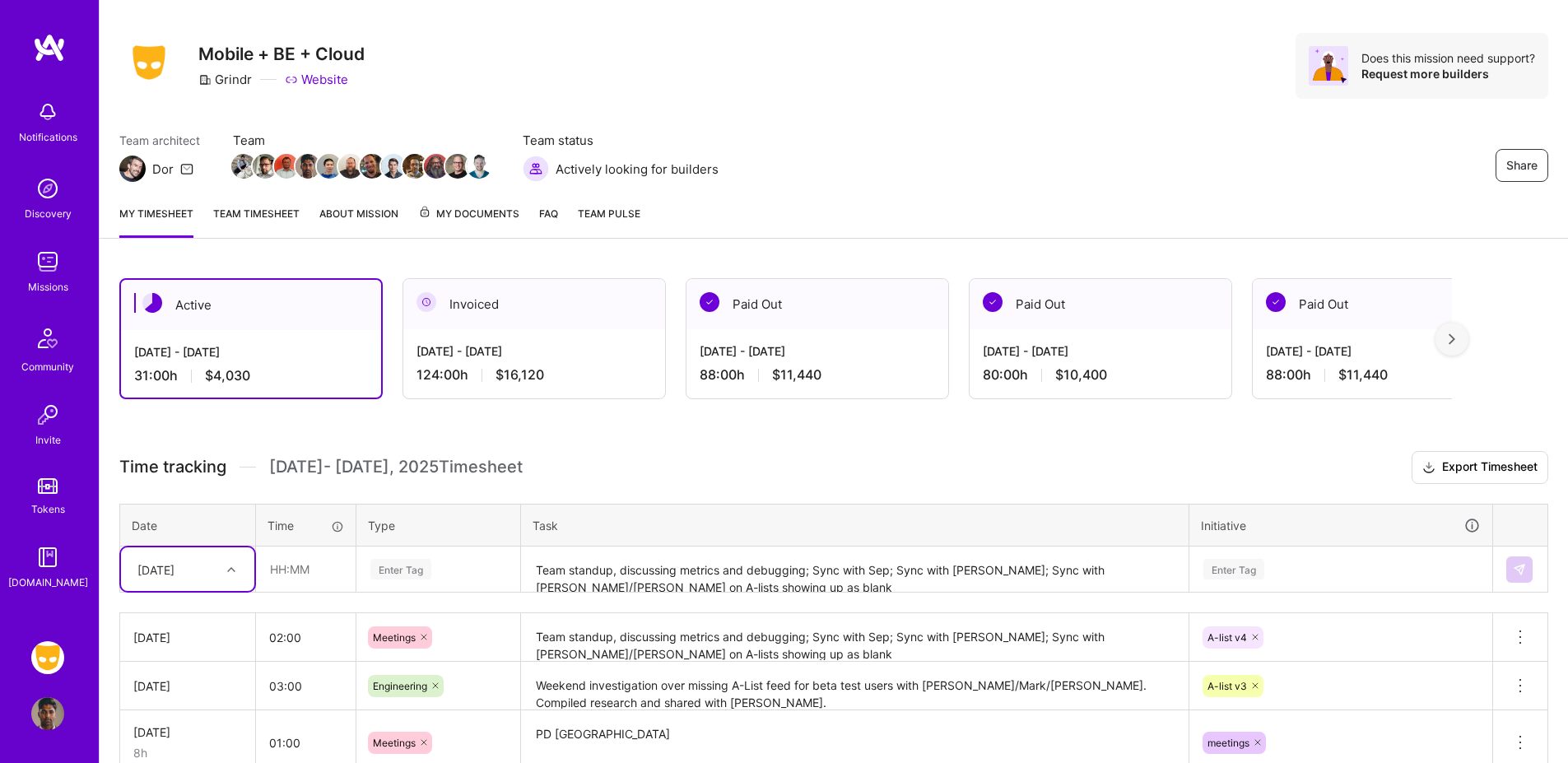
scroll to position [0, 0]
